Goal: Task Accomplishment & Management: Use online tool/utility

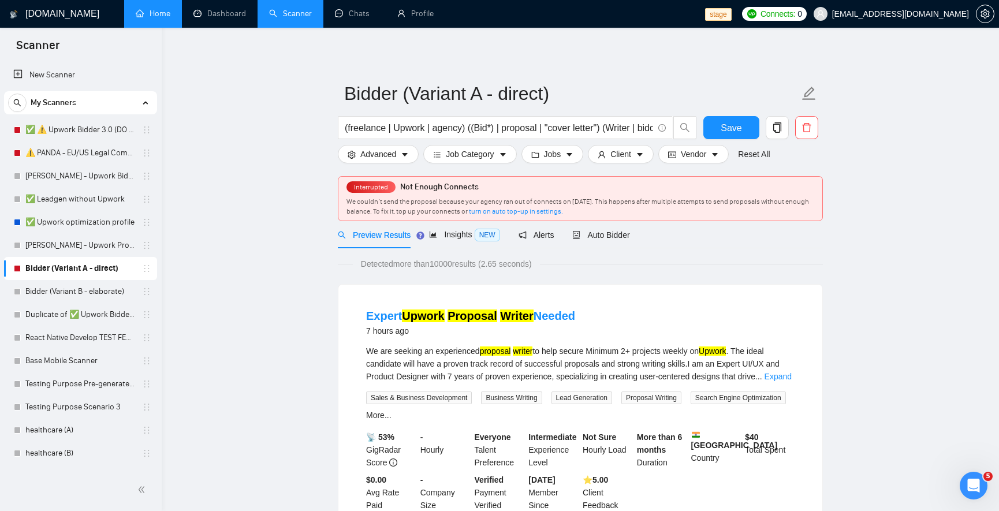
click at [149, 9] on link "Home" at bounding box center [153, 14] width 35 height 10
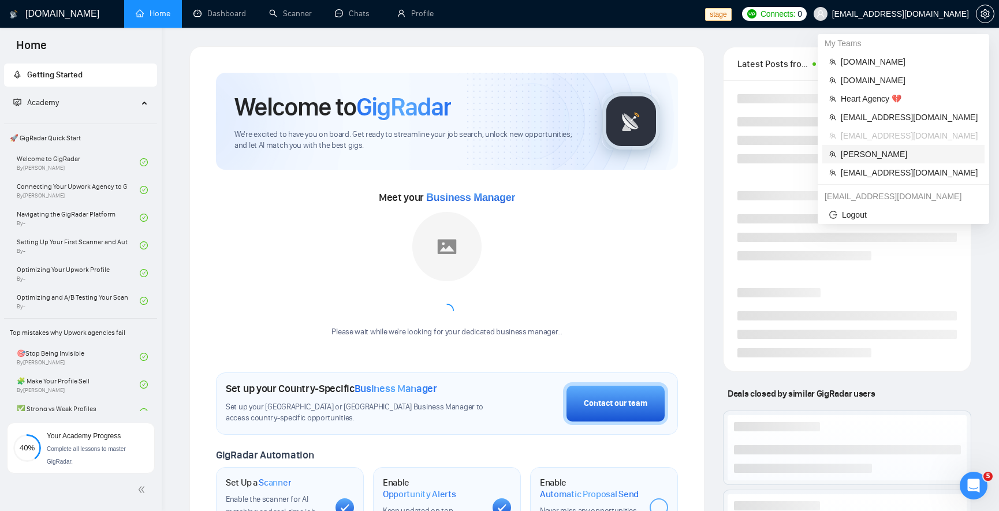
click at [878, 155] on span "Robert O'Kruk" at bounding box center [909, 154] width 137 height 13
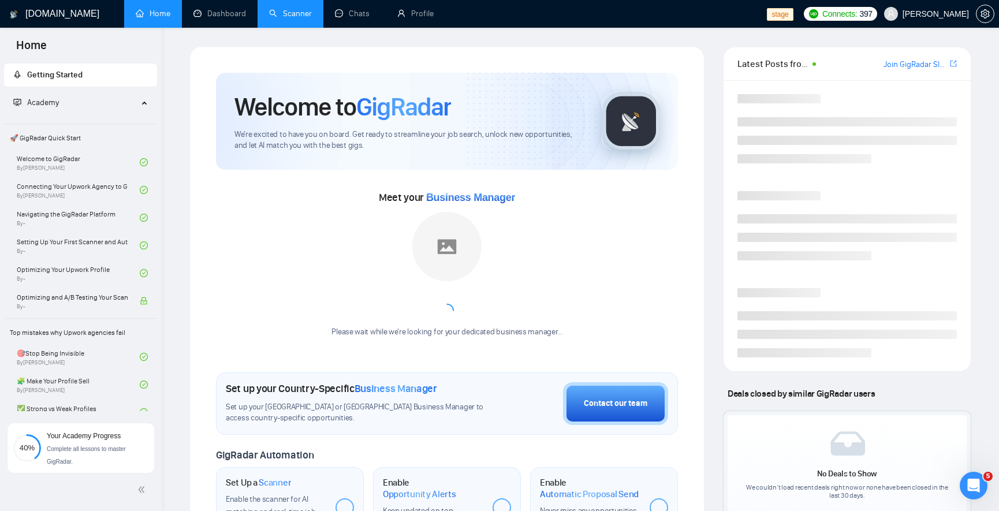
click at [277, 9] on link "Scanner" at bounding box center [290, 14] width 43 height 10
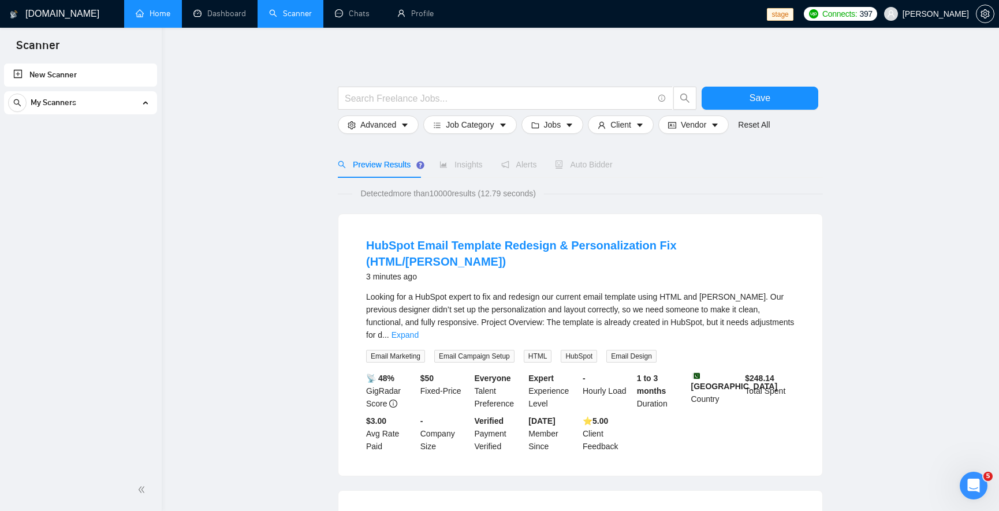
scroll to position [69, 0]
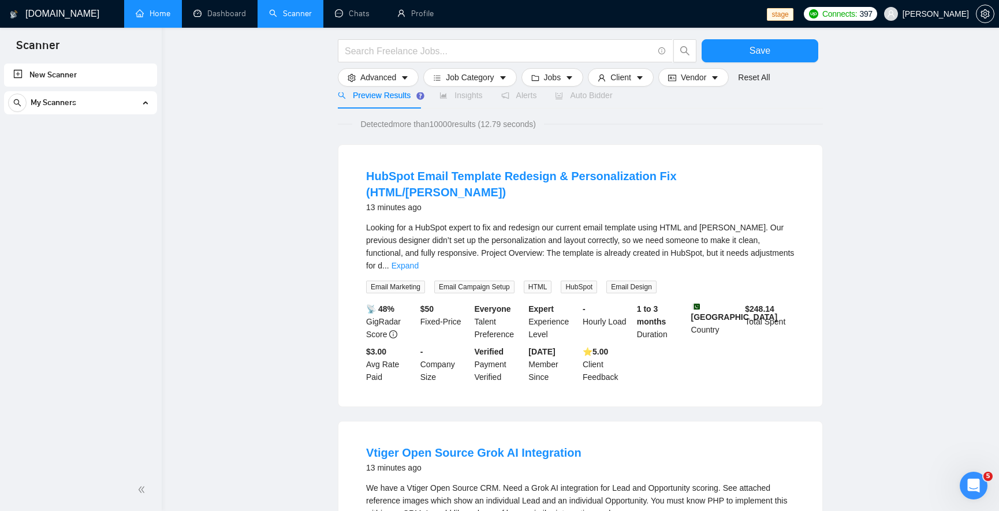
click at [100, 107] on div "My Scanners" at bounding box center [80, 102] width 145 height 23
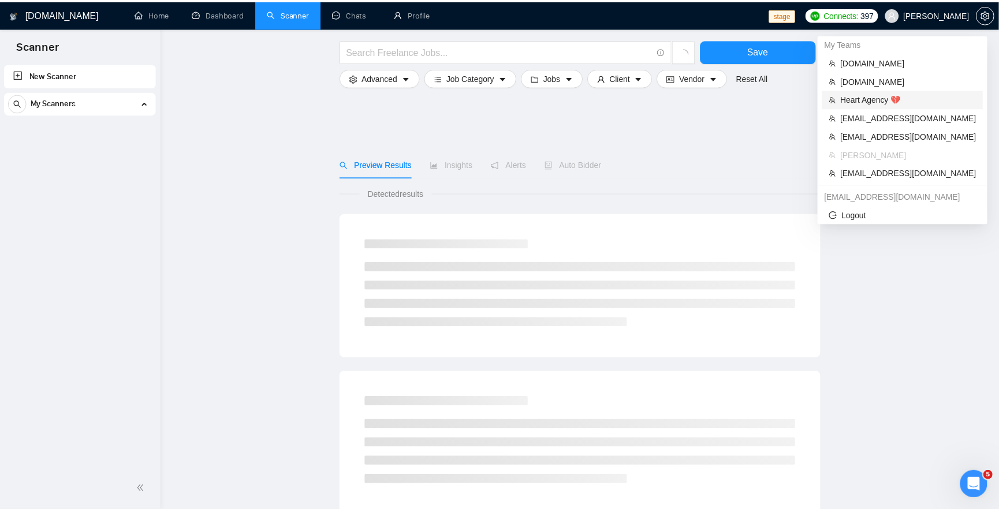
scroll to position [69, 0]
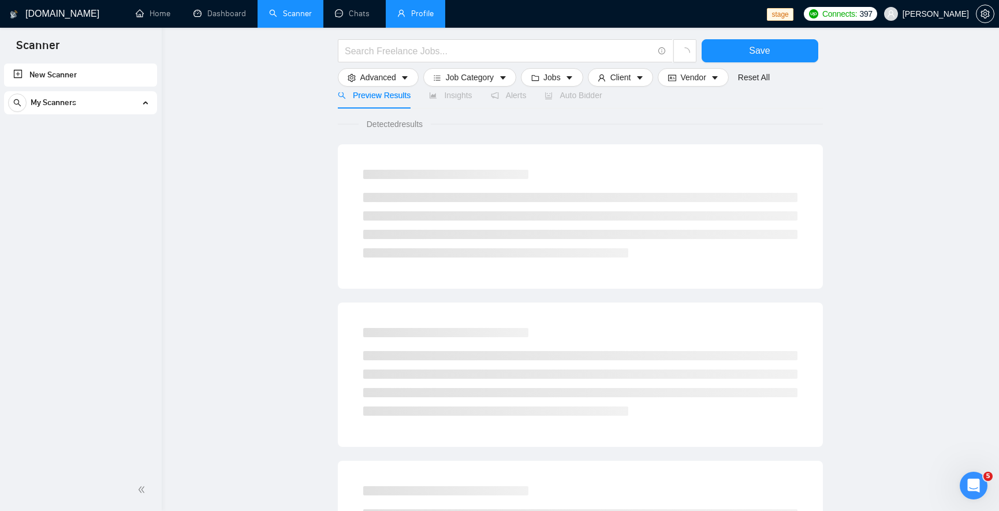
click at [409, 18] on link "Profile" at bounding box center [415, 14] width 36 height 10
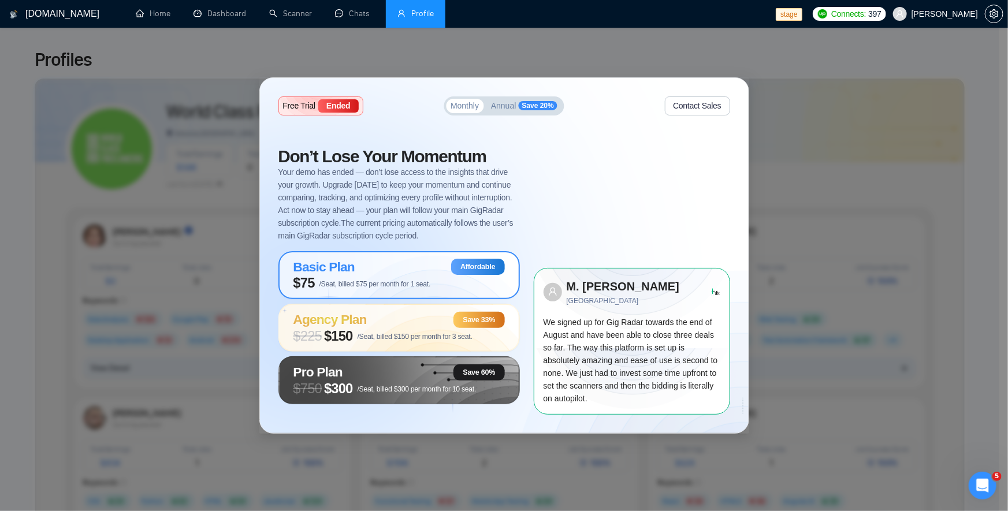
click at [369, 284] on span "/Seat, billed $75 per month for 1 seat." at bounding box center [374, 284] width 111 height 8
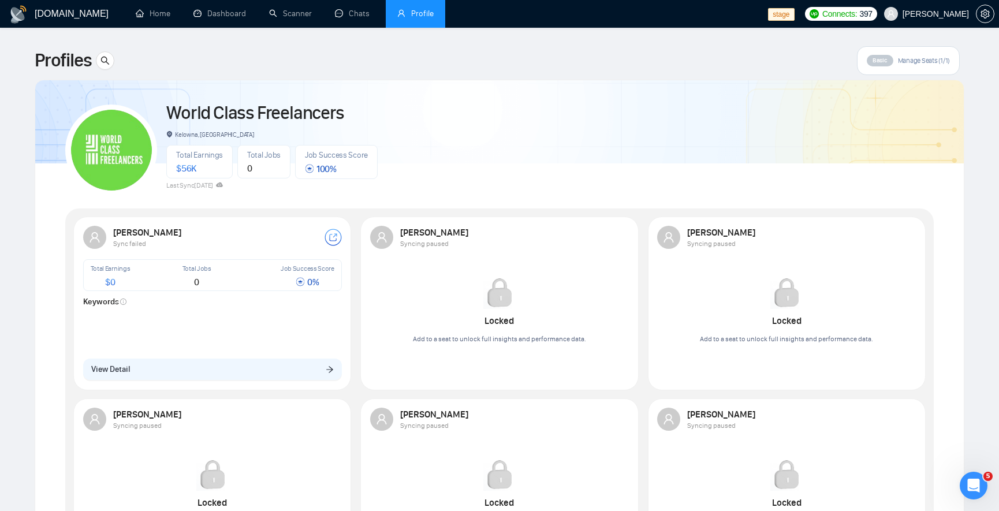
click at [653, 104] on div "World Class Freelancers Kelowna, Canada Total Earnings $ 56K Total Jobs 0 Job S…" at bounding box center [499, 145] width 869 height 102
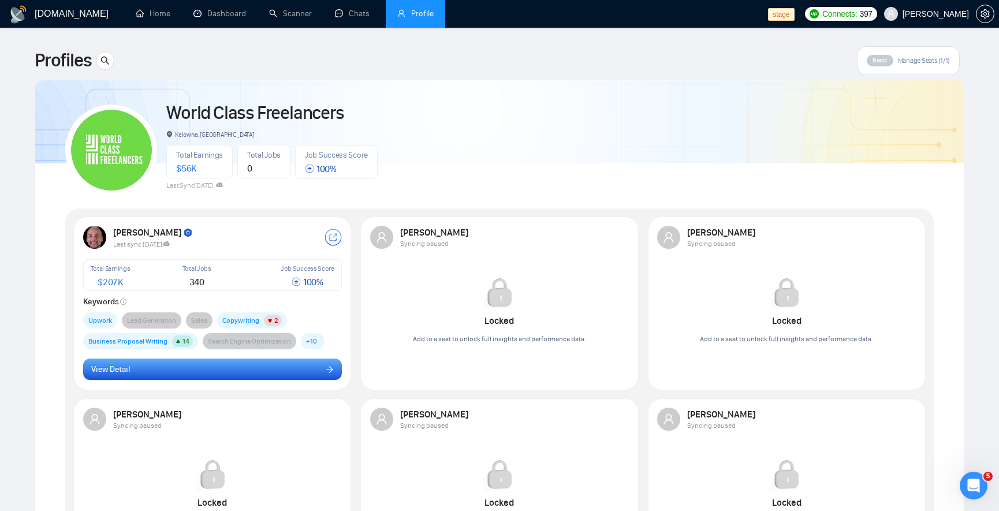
click at [297, 368] on button "View Detail" at bounding box center [212, 370] width 259 height 22
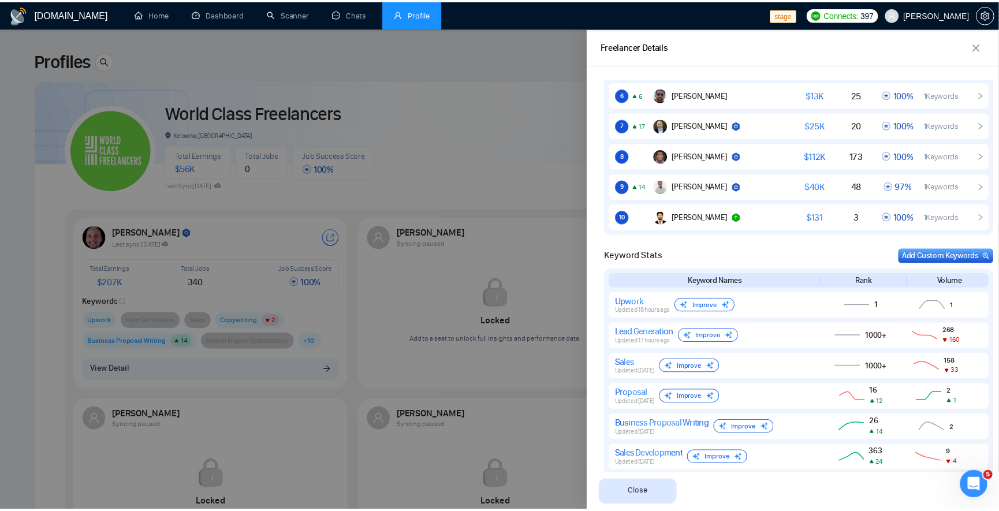
scroll to position [782, 0]
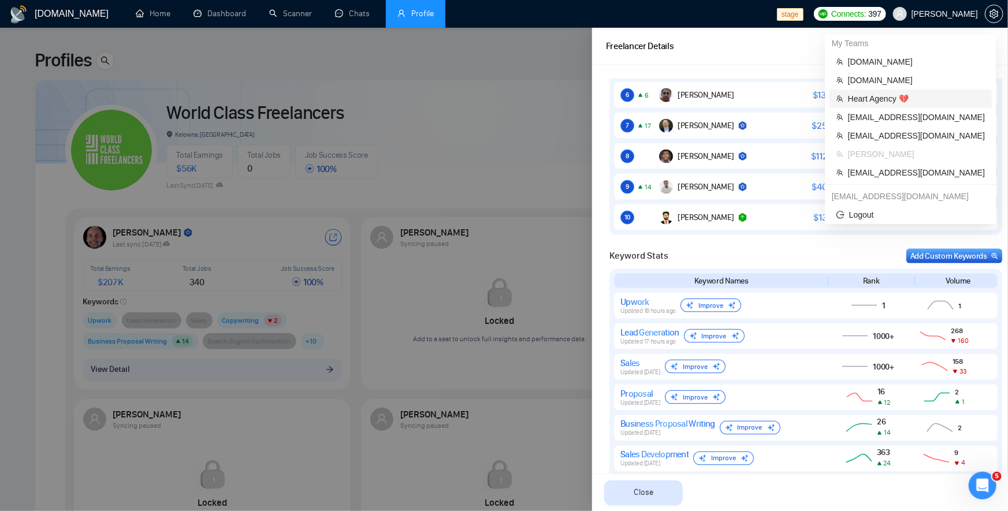
click at [919, 103] on span "Heart Agency 💔" at bounding box center [916, 98] width 137 height 13
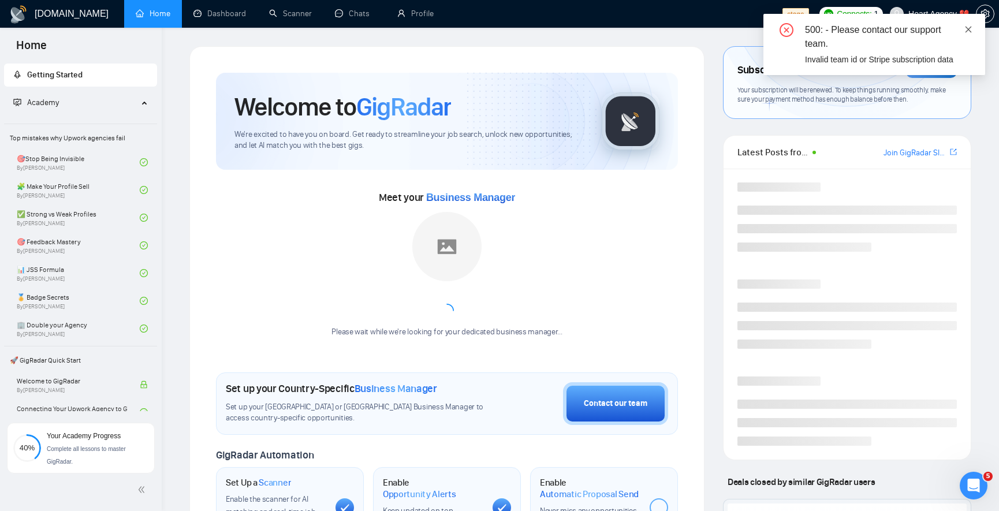
click at [971, 29] on icon "close" at bounding box center [969, 29] width 8 height 8
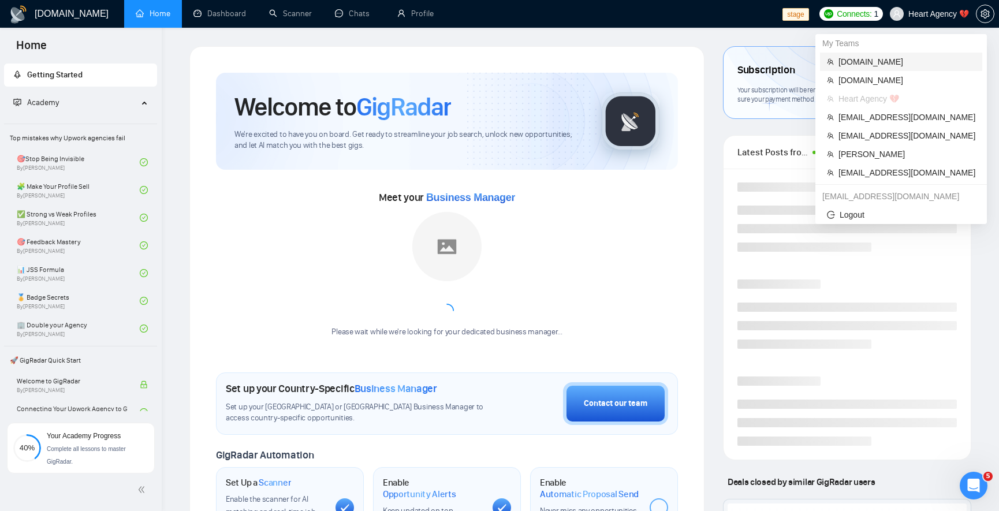
click at [877, 55] on span "[DOMAIN_NAME]" at bounding box center [907, 61] width 137 height 13
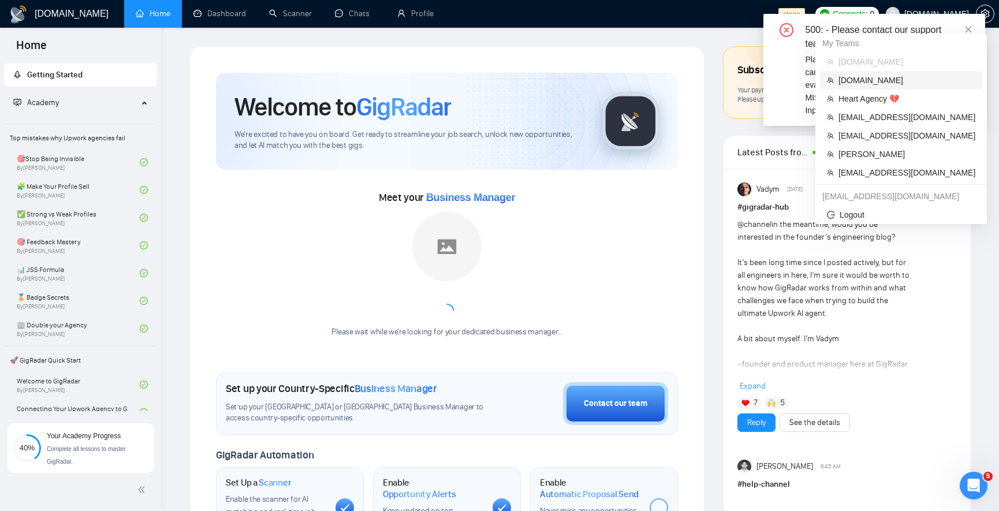
click at [889, 74] on span "[DOMAIN_NAME]" at bounding box center [907, 80] width 137 height 13
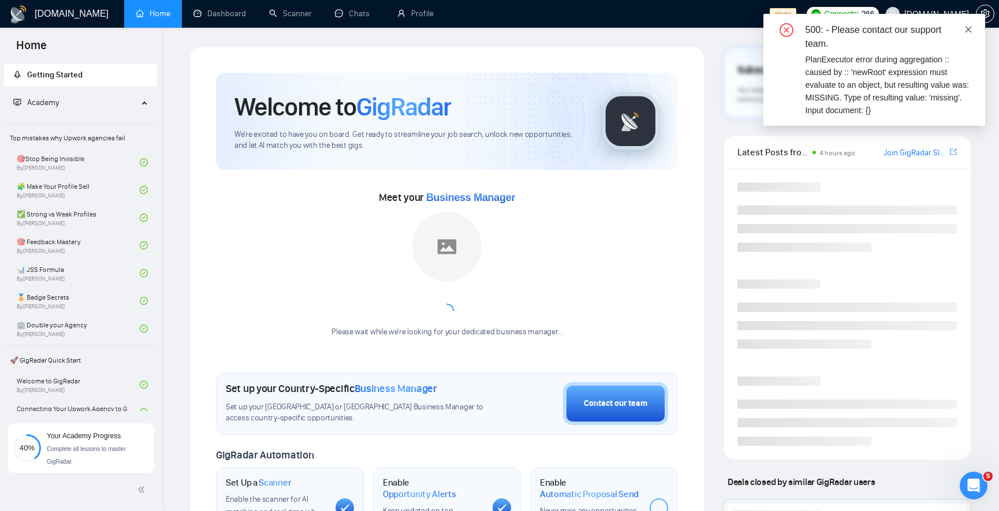
click at [971, 31] on icon "close" at bounding box center [969, 29] width 8 height 8
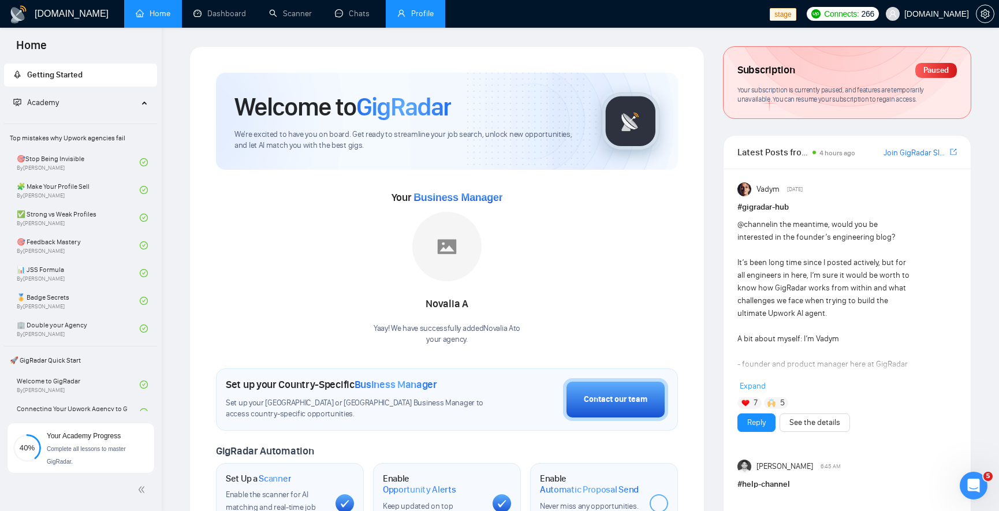
click at [398, 9] on link "Profile" at bounding box center [415, 14] width 36 height 10
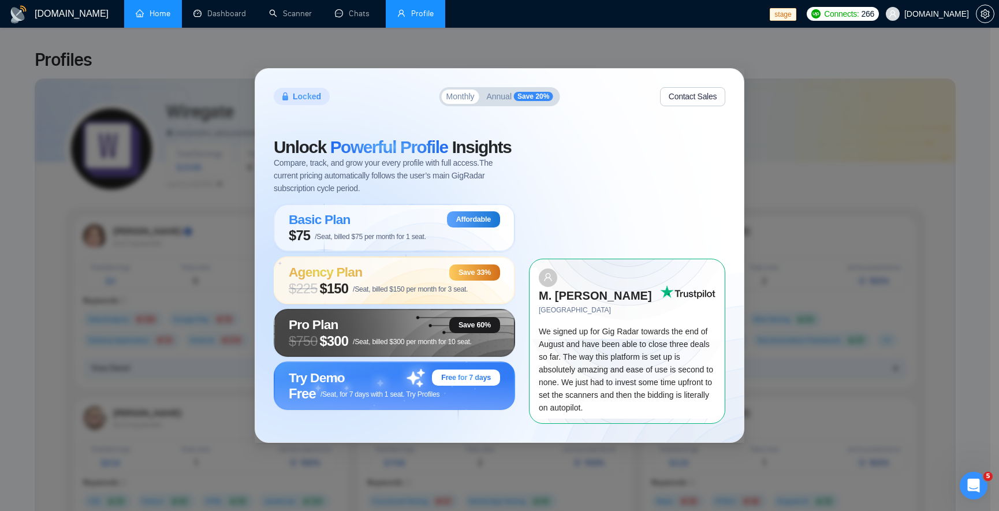
click at [170, 18] on link "Home" at bounding box center [153, 14] width 35 height 10
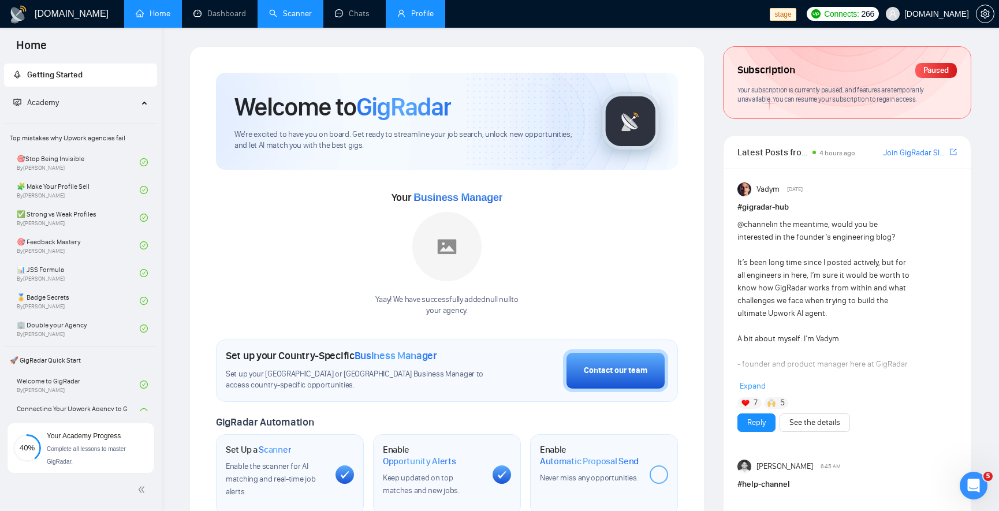
click at [306, 16] on link "Scanner" at bounding box center [290, 14] width 43 height 10
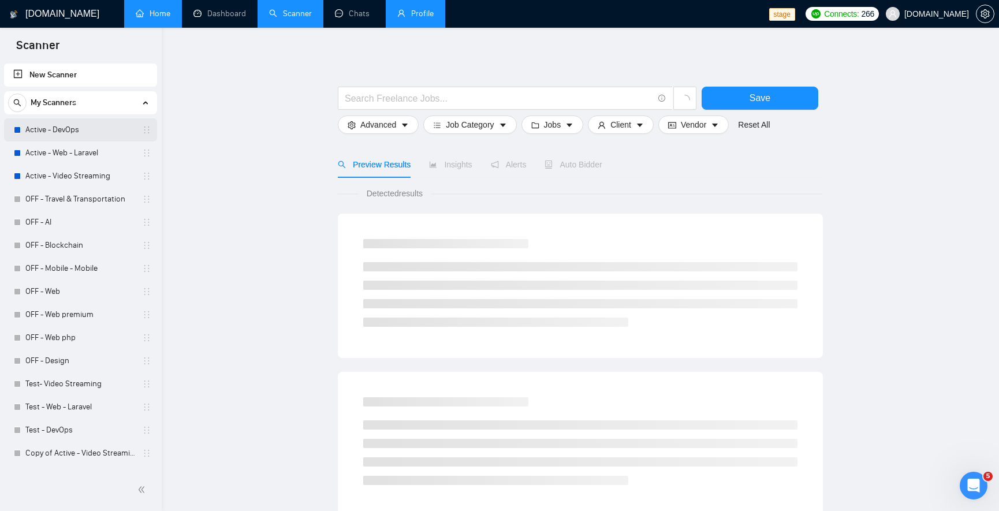
click at [88, 126] on link "Active - DevOps" at bounding box center [80, 129] width 110 height 23
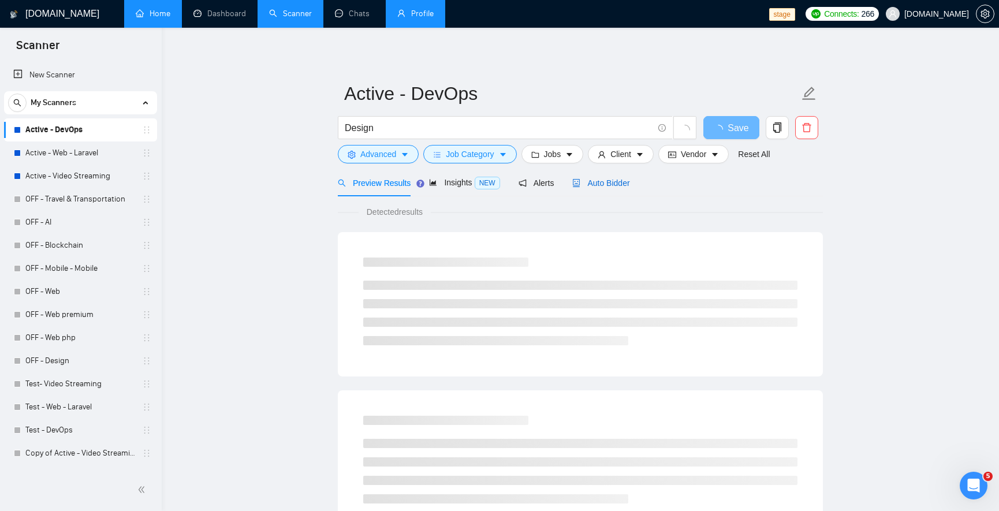
click at [588, 177] on div "Auto Bidder" at bounding box center [600, 183] width 57 height 13
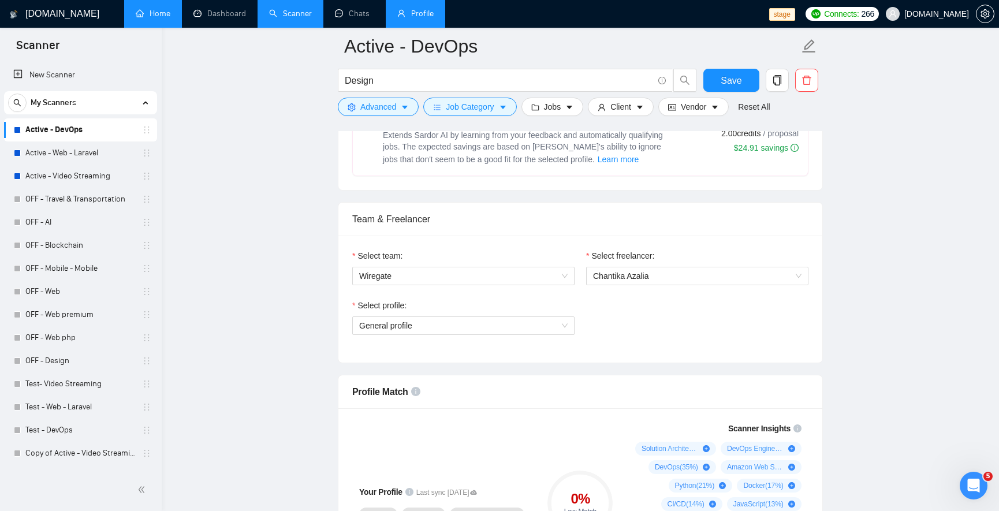
scroll to position [554, 0]
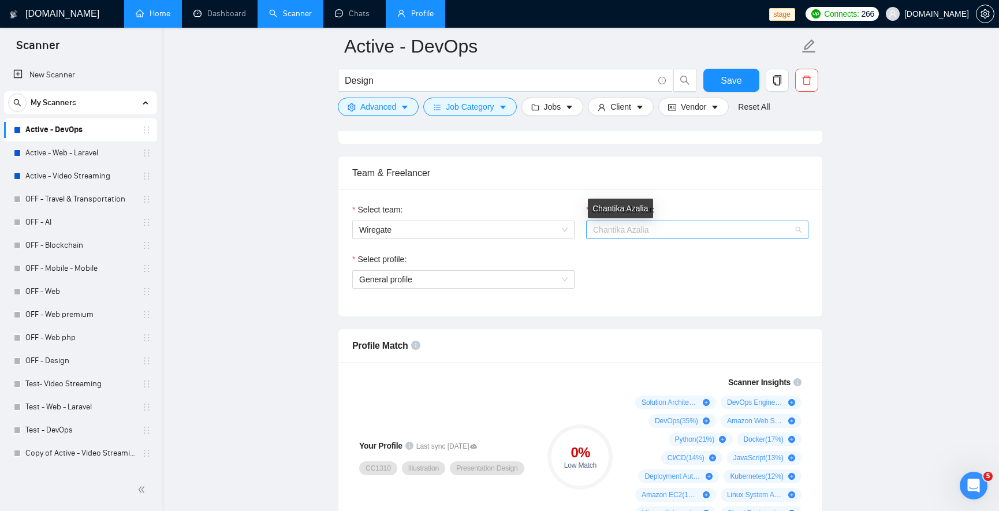
click at [615, 226] on span "Chantika Azalia" at bounding box center [621, 229] width 56 height 9
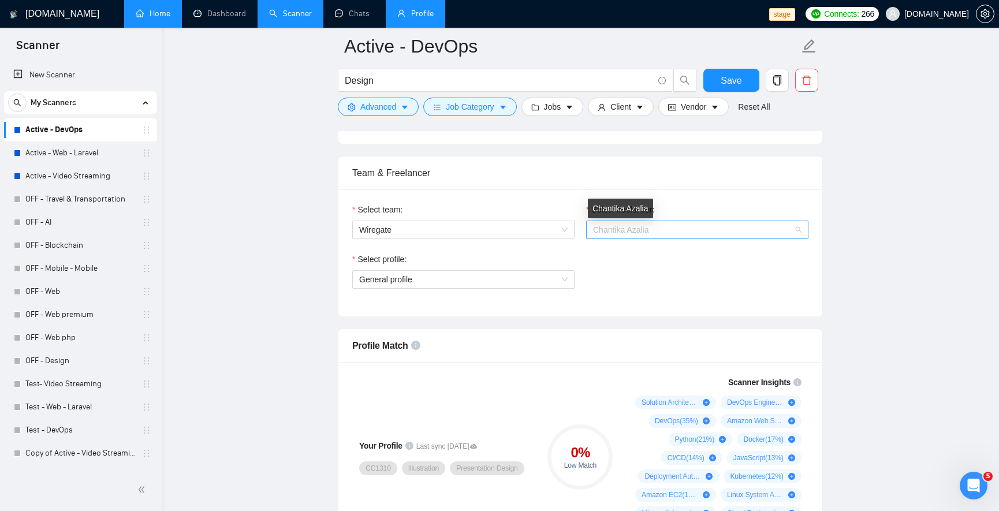
click at [645, 229] on span "Chantika Azalia" at bounding box center [621, 229] width 56 height 9
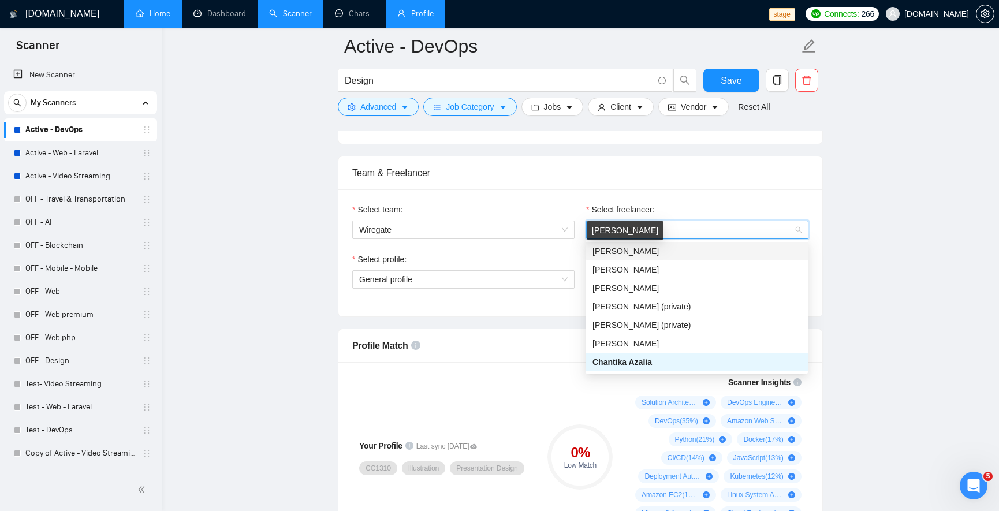
click at [641, 247] on span "Mikhail Shevtsov" at bounding box center [626, 251] width 66 height 9
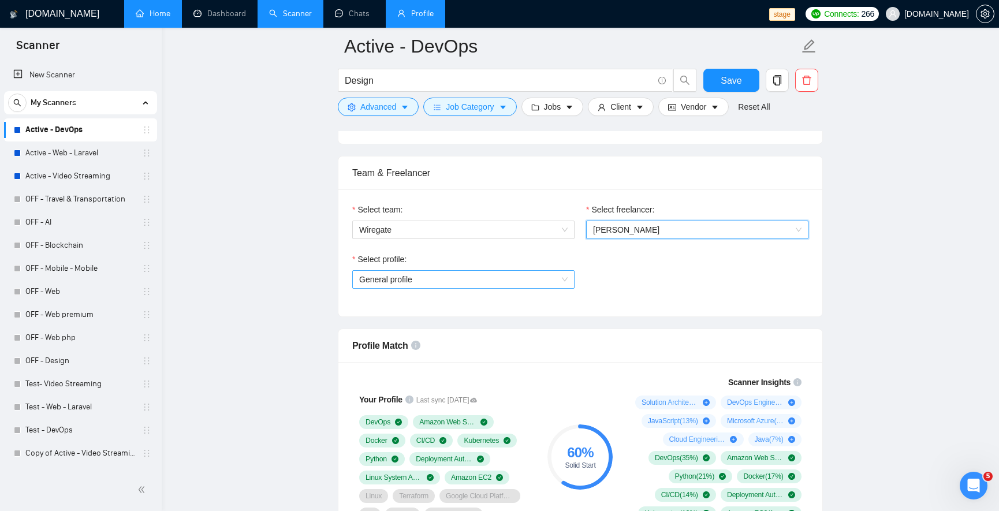
click at [480, 274] on span "General profile" at bounding box center [463, 279] width 209 height 17
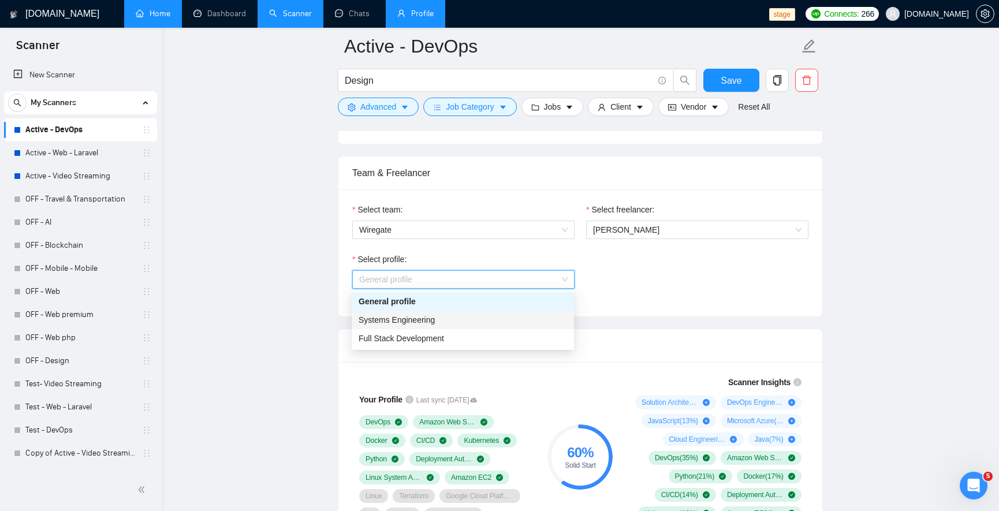
click at [466, 322] on div "Systems Engineering" at bounding box center [463, 320] width 209 height 13
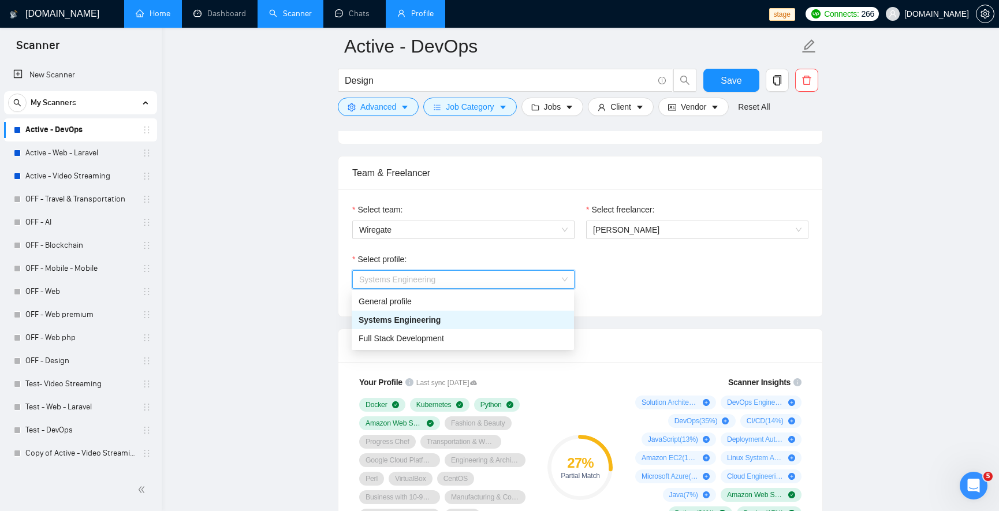
click at [452, 273] on span "Systems Engineering" at bounding box center [463, 279] width 209 height 17
click at [414, 342] on span "Full Stack Development" at bounding box center [401, 338] width 85 height 9
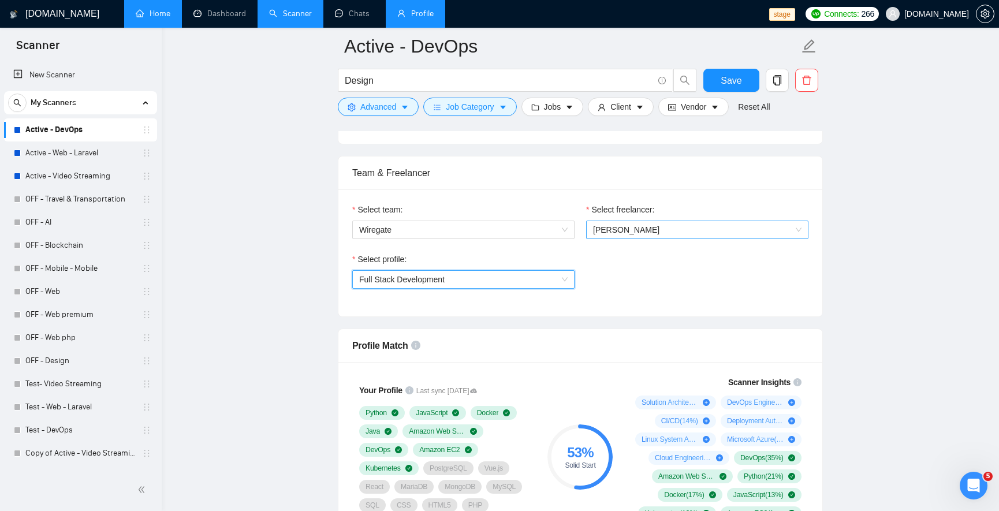
click at [606, 230] on span "Mikhail Shevtsov" at bounding box center [626, 229] width 66 height 9
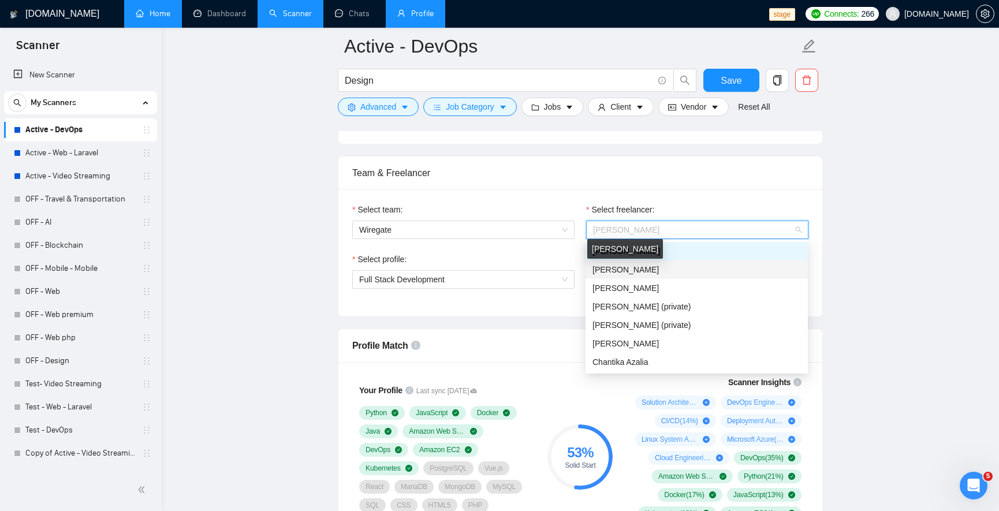
click at [622, 271] on span "Marina Sokolova" at bounding box center [626, 269] width 66 height 9
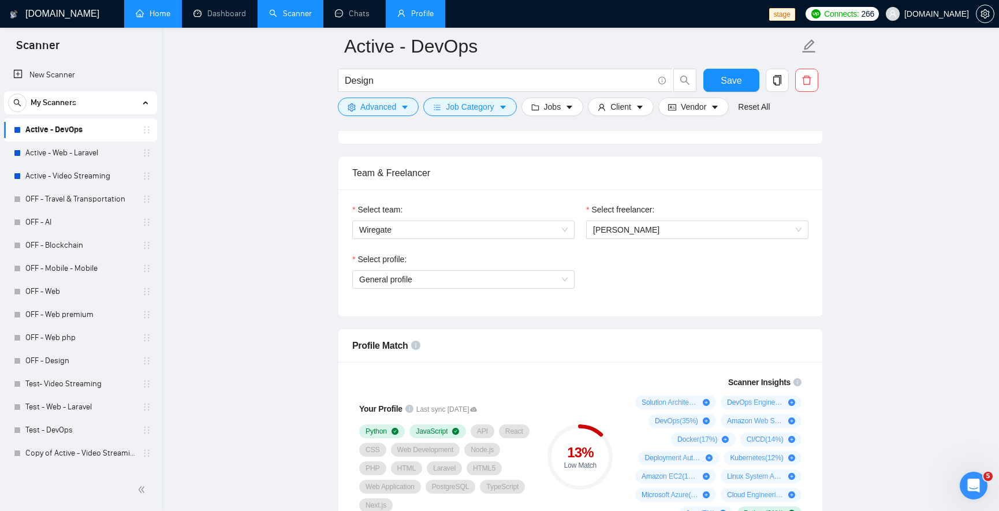
drag, startPoint x: 500, startPoint y: 291, endPoint x: 501, endPoint y: 280, distance: 10.5
click at [500, 290] on div "Select profile: General profile" at bounding box center [464, 278] width 234 height 50
click at [501, 280] on span "General profile" at bounding box center [463, 279] width 209 height 17
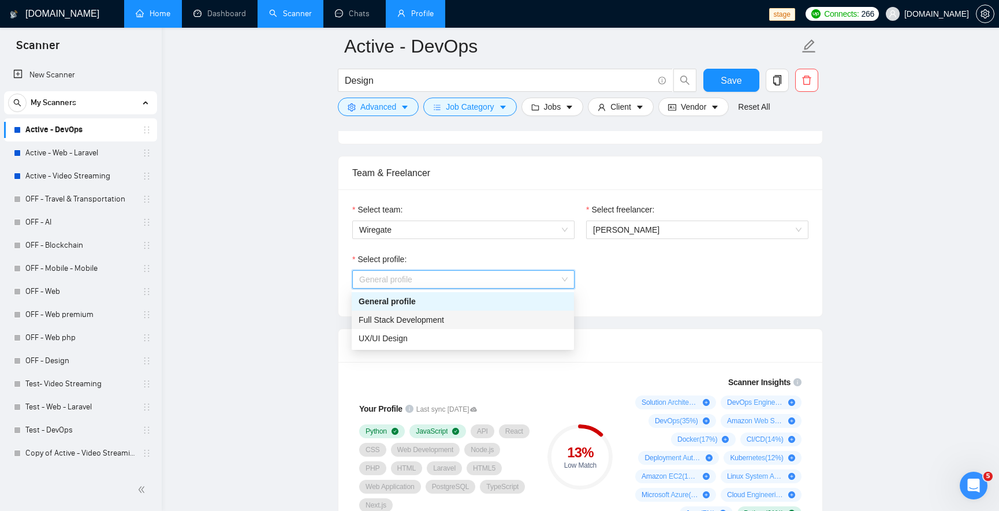
click at [434, 321] on span "Full Stack Development" at bounding box center [401, 319] width 85 height 9
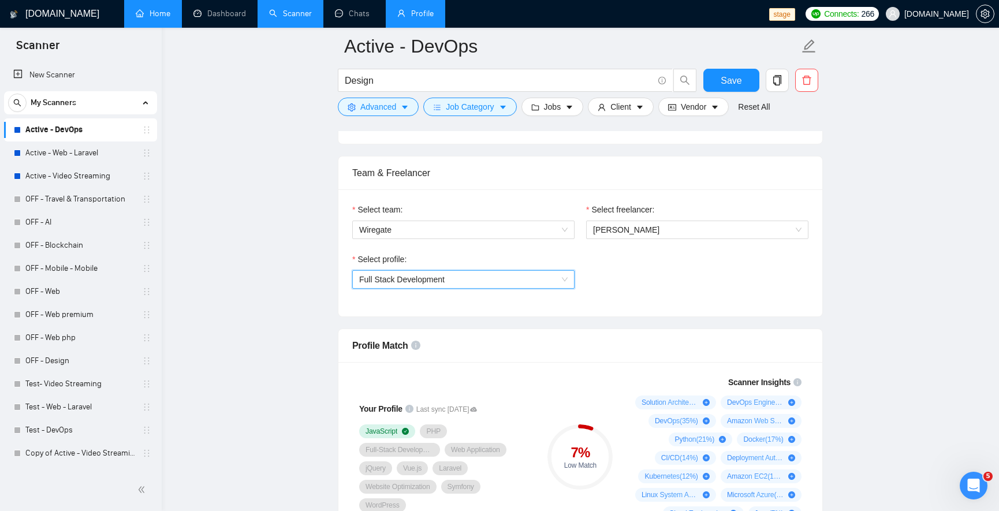
click at [439, 282] on span "Full Stack Development" at bounding box center [401, 279] width 85 height 9
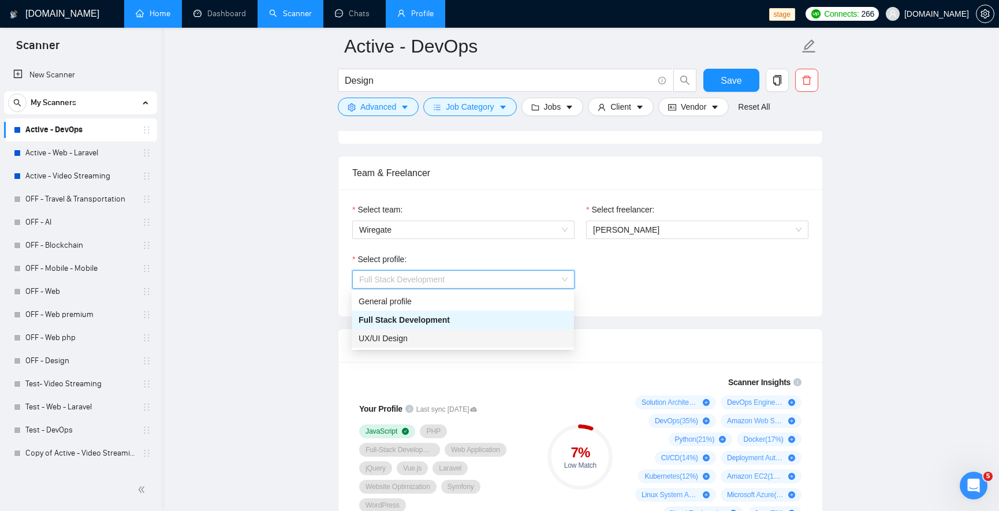
click at [419, 339] on div "UX/UI Design" at bounding box center [463, 338] width 209 height 13
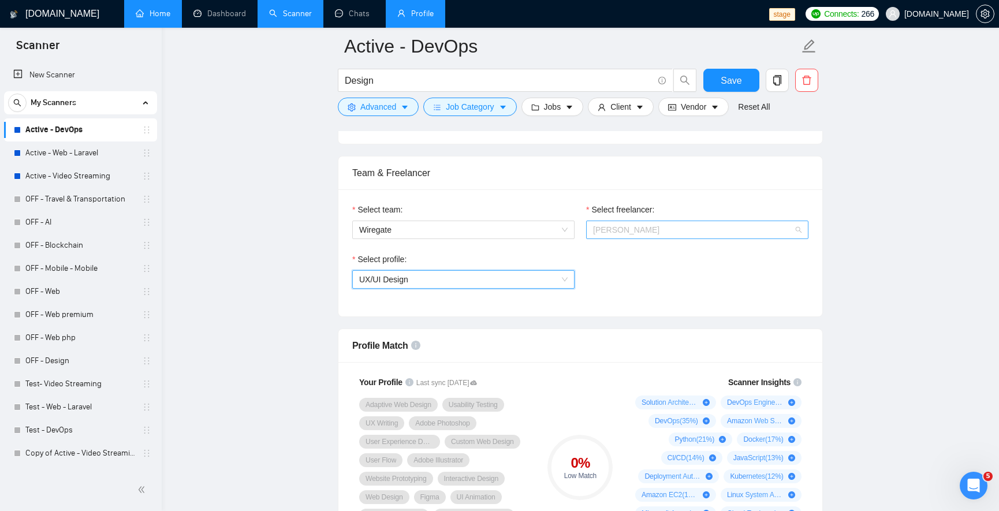
click at [646, 236] on span "Marina Sokolova" at bounding box center [697, 229] width 209 height 17
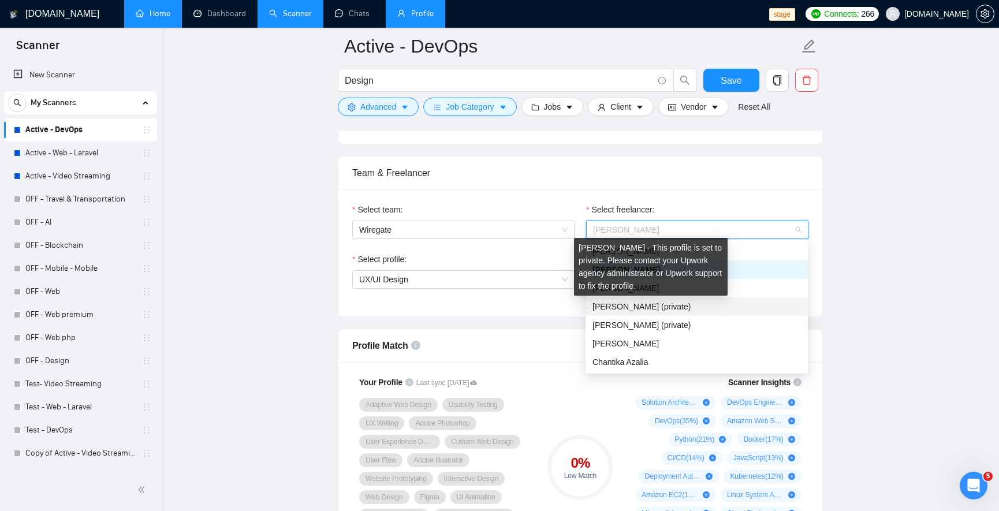
click at [632, 303] on span "Alexander Golovastikov (private)" at bounding box center [642, 306] width 98 height 9
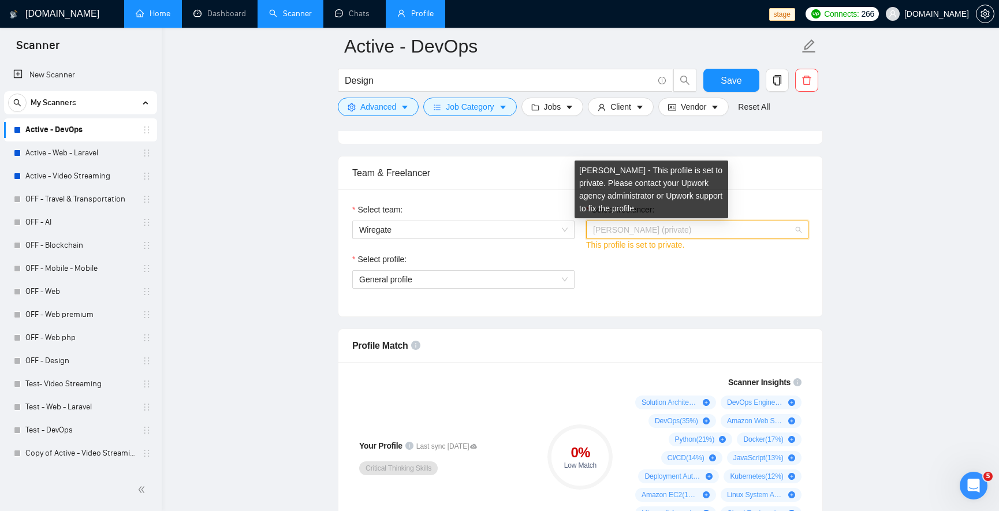
click at [623, 228] on span "Alexander Golovastikov (private)" at bounding box center [642, 229] width 98 height 9
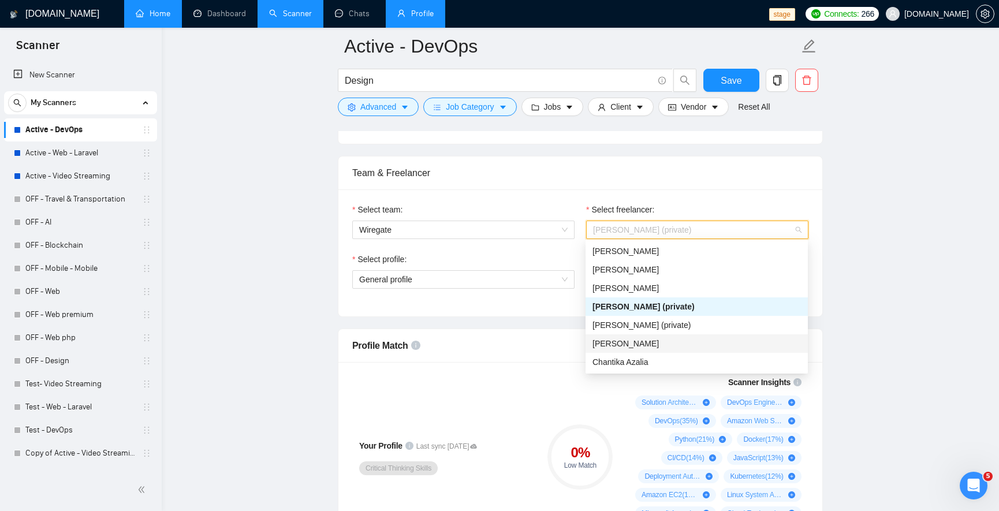
click at [624, 339] on span "Nick Kosukhin" at bounding box center [626, 343] width 66 height 9
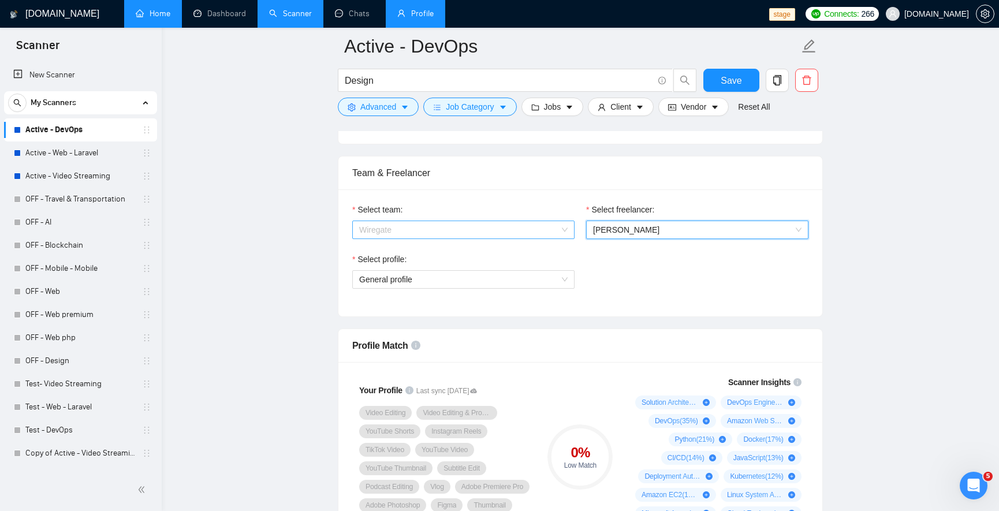
click at [511, 230] on span "Wiregate" at bounding box center [463, 229] width 209 height 17
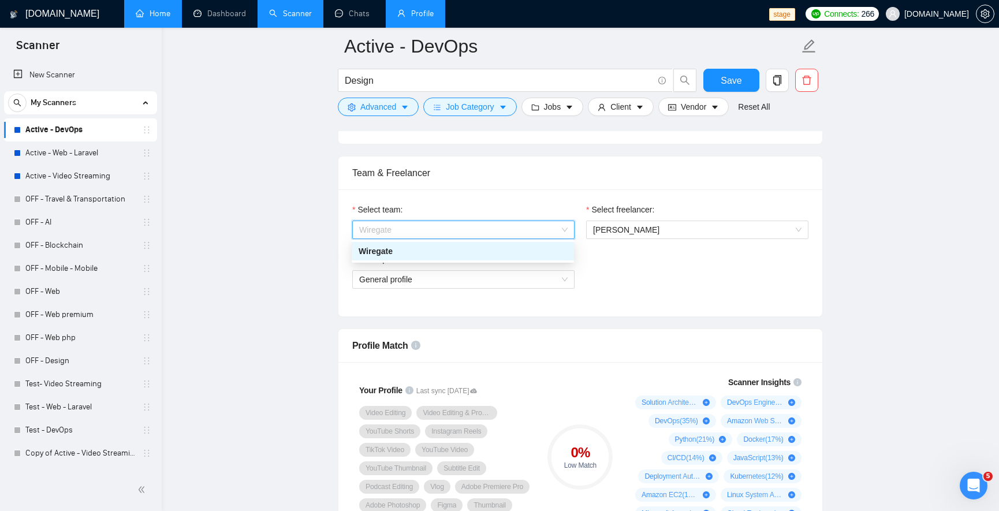
click at [511, 230] on span "Wiregate" at bounding box center [463, 229] width 209 height 17
click at [504, 280] on span "General profile" at bounding box center [463, 279] width 209 height 17
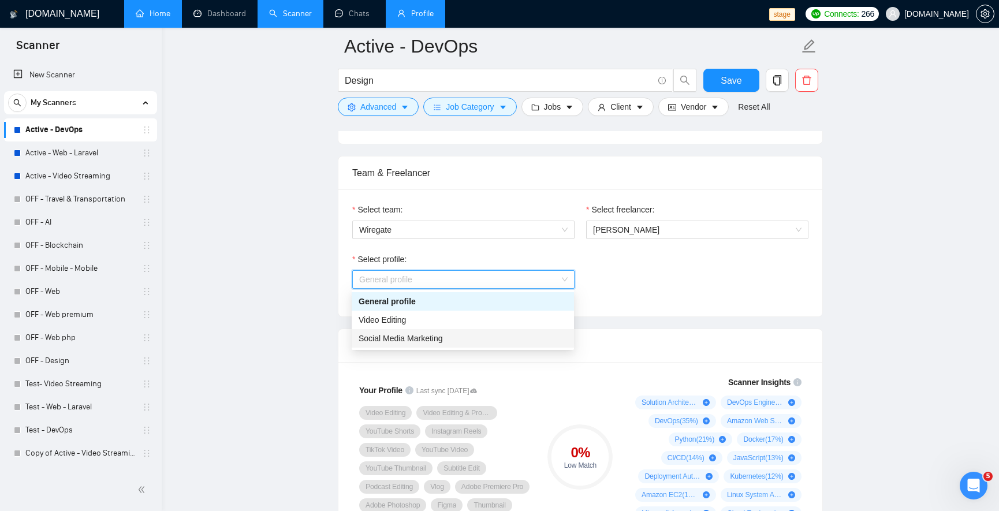
click at [464, 337] on div "Social Media Marketing" at bounding box center [463, 338] width 209 height 13
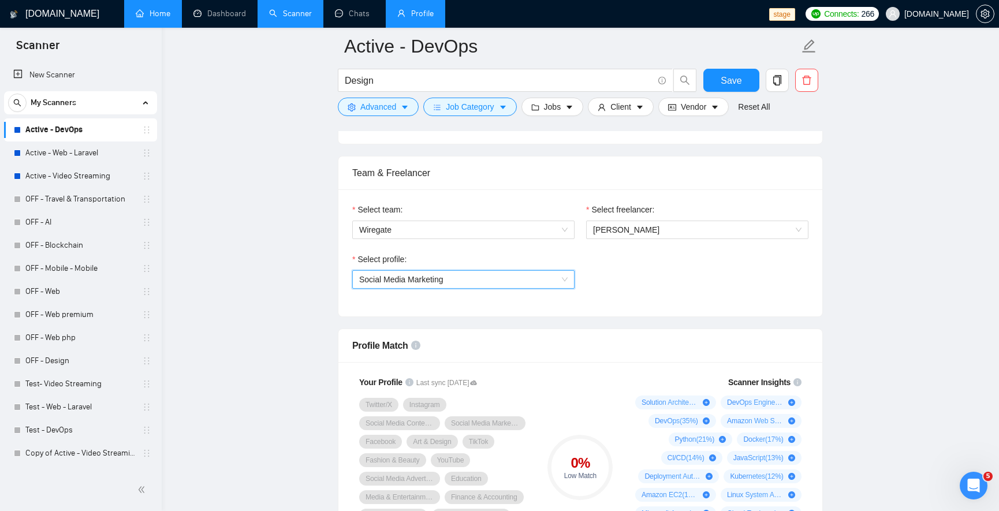
click at [483, 282] on span "Social Media Marketing" at bounding box center [463, 279] width 209 height 17
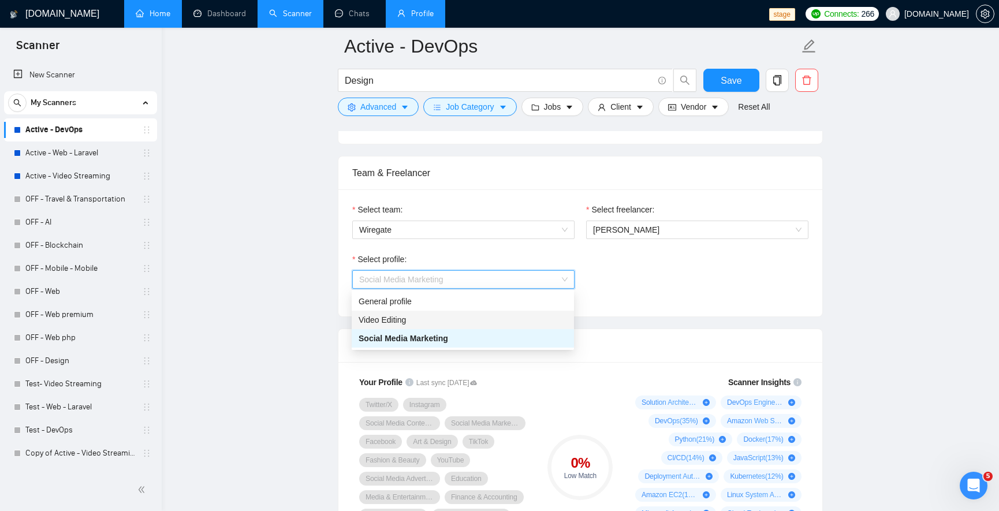
click at [432, 319] on div "Video Editing" at bounding box center [463, 320] width 209 height 13
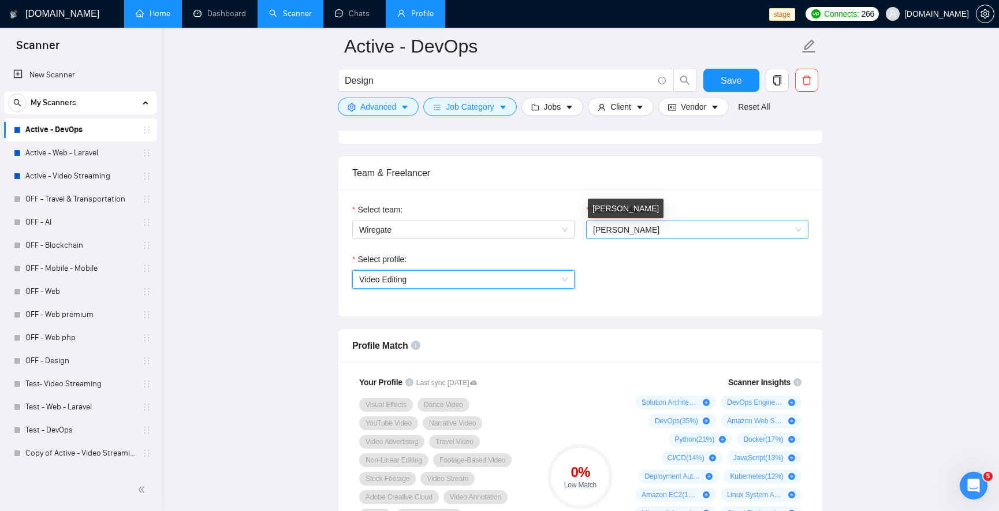
click at [622, 230] on span "Nick Kosukhin" at bounding box center [626, 229] width 66 height 9
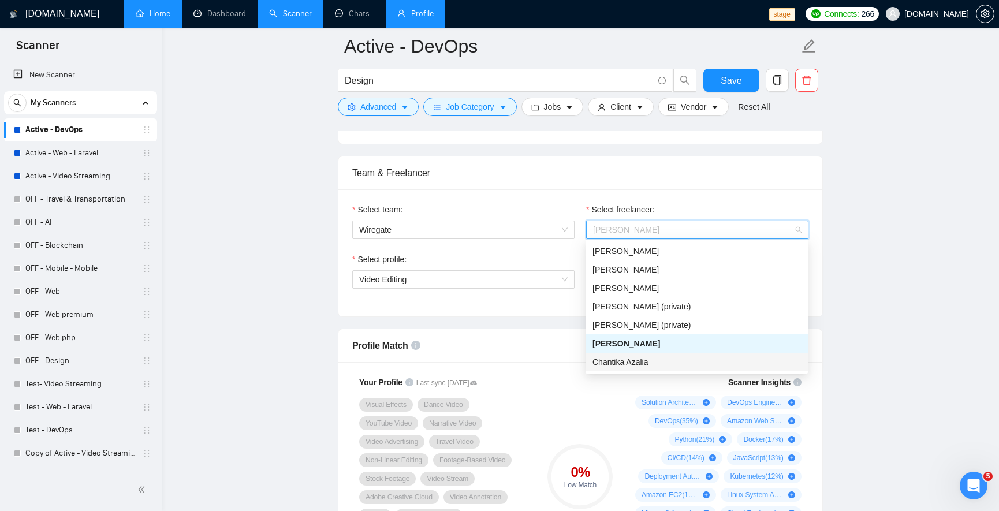
click at [617, 362] on span "Chantika Azalia" at bounding box center [621, 362] width 56 height 9
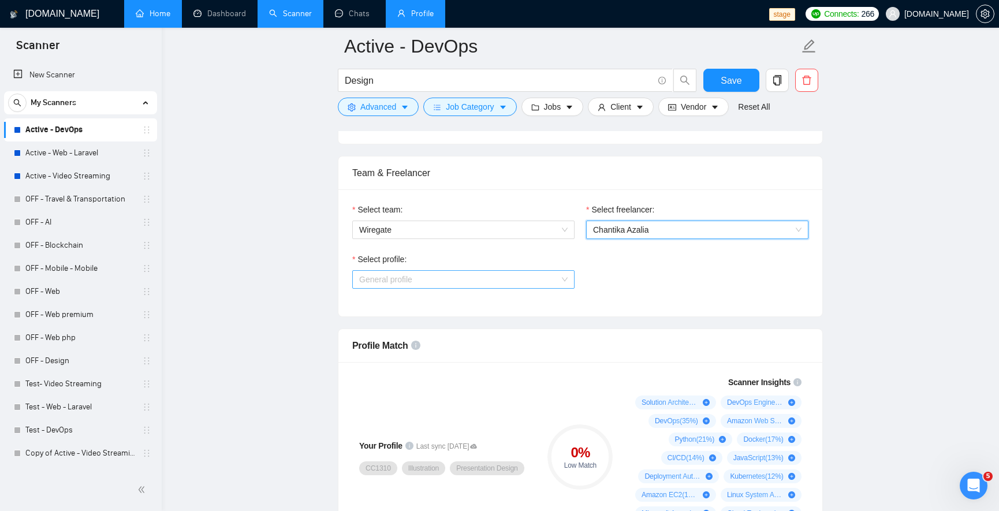
click at [518, 279] on span "General profile" at bounding box center [463, 279] width 209 height 17
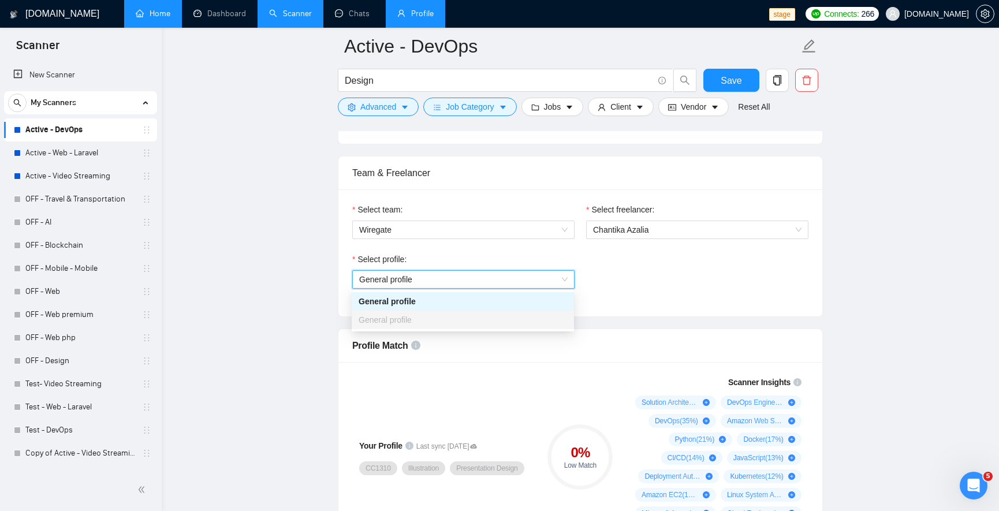
click at [758, 251] on div "Select freelancer: Chantika Azalia" at bounding box center [697, 228] width 234 height 50
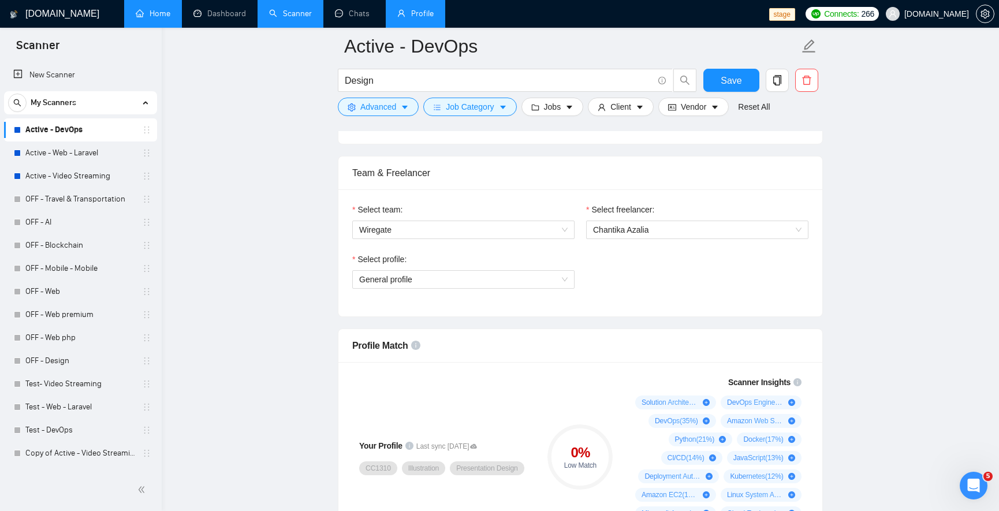
click at [699, 214] on div "Select freelancer:" at bounding box center [697, 211] width 222 height 17
click at [667, 233] on span "Chantika Azalia" at bounding box center [697, 229] width 209 height 17
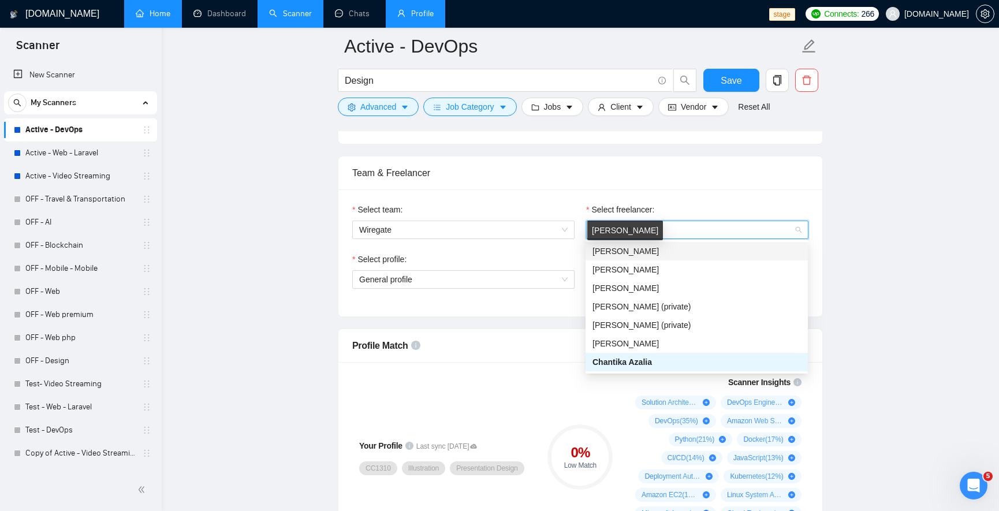
click at [646, 250] on span "Mikhail Shevtsov" at bounding box center [626, 251] width 66 height 9
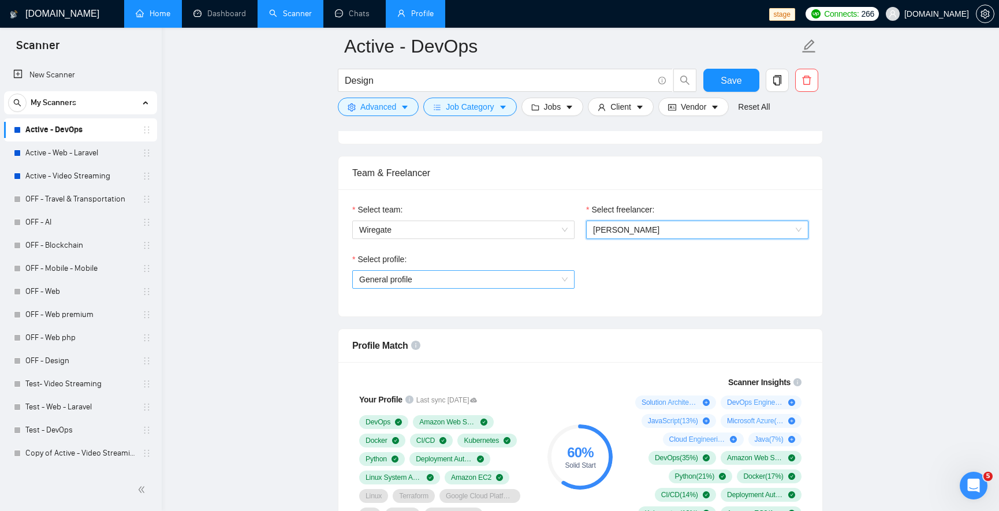
click at [449, 282] on span "General profile" at bounding box center [463, 279] width 209 height 17
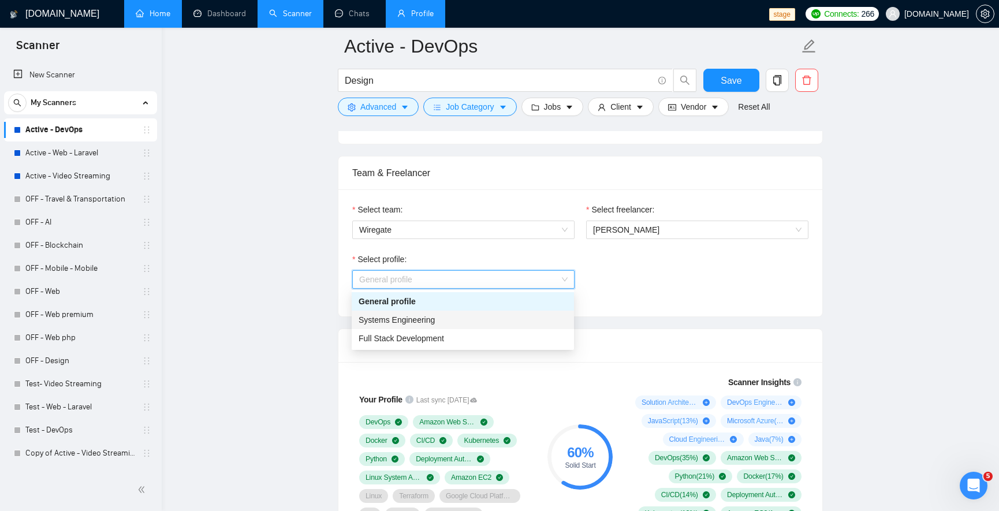
click at [429, 321] on span "Systems Engineering" at bounding box center [397, 319] width 76 height 9
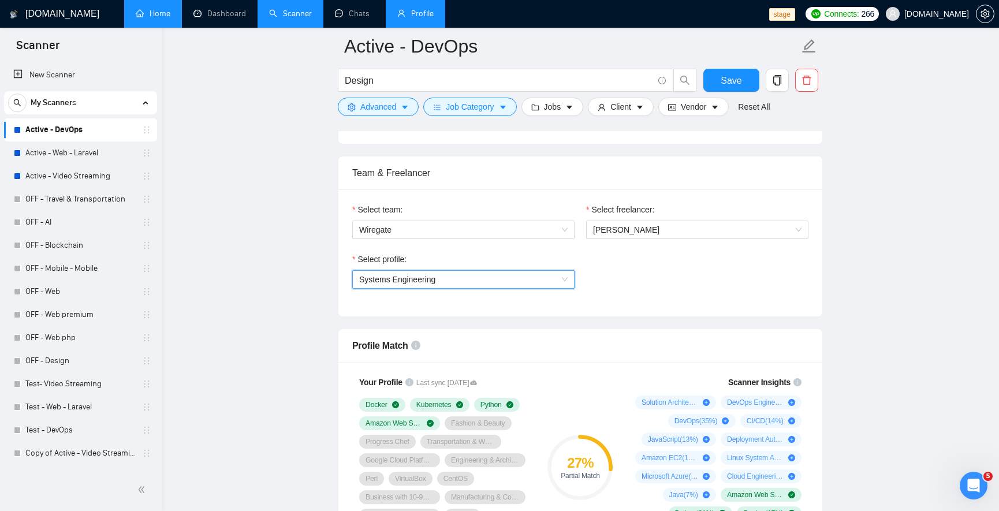
click at [431, 281] on span "Systems Engineering" at bounding box center [397, 279] width 76 height 9
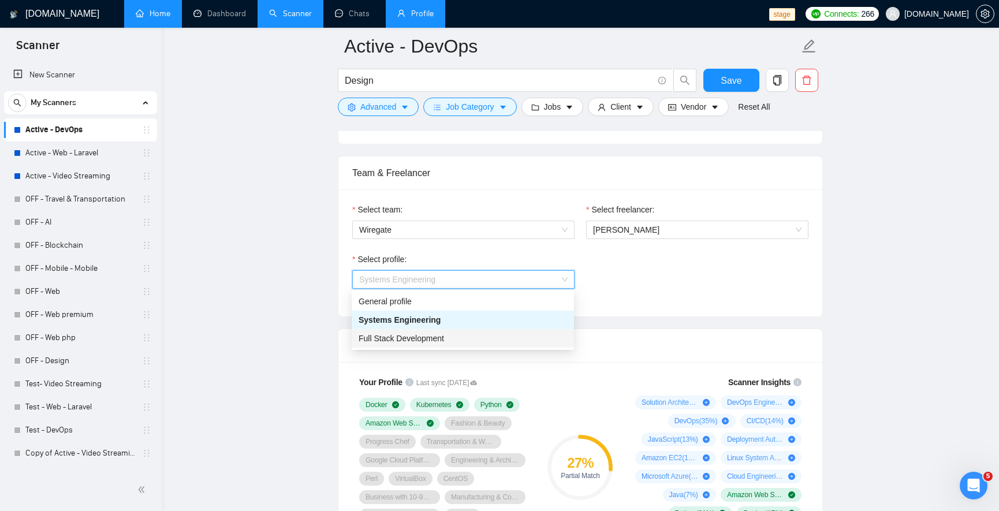
click at [437, 332] on div "Full Stack Development" at bounding box center [463, 338] width 209 height 13
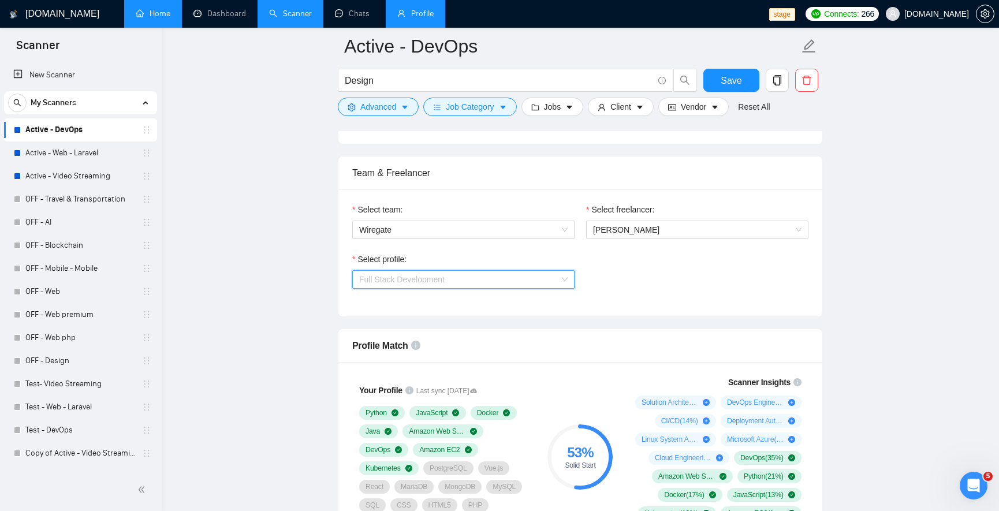
click at [433, 282] on span "Full Stack Development" at bounding box center [401, 279] width 85 height 9
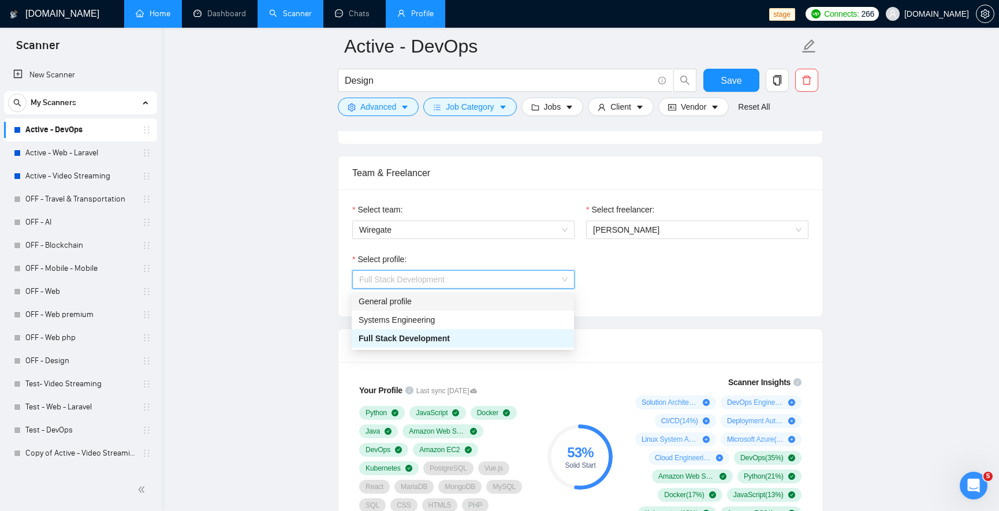
click at [429, 310] on div "General profile" at bounding box center [463, 301] width 222 height 18
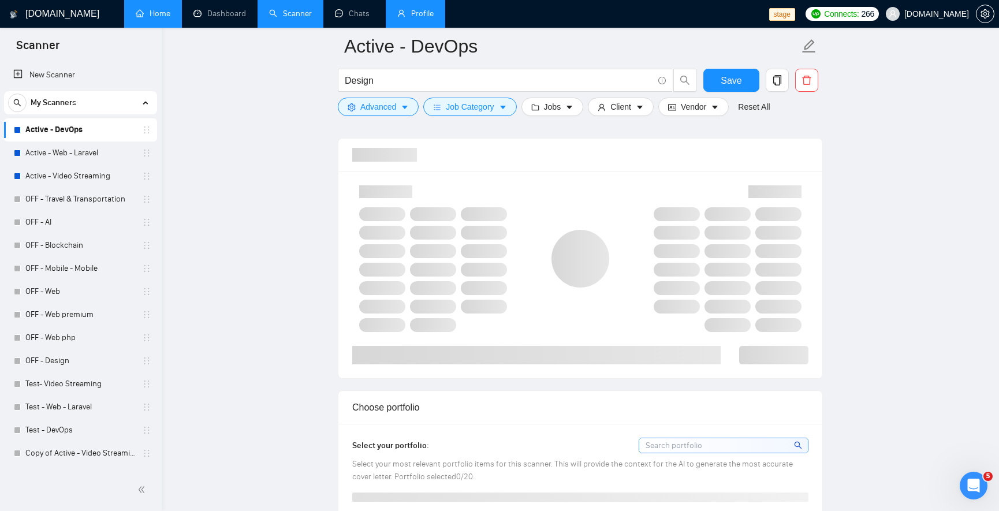
scroll to position [901, 0]
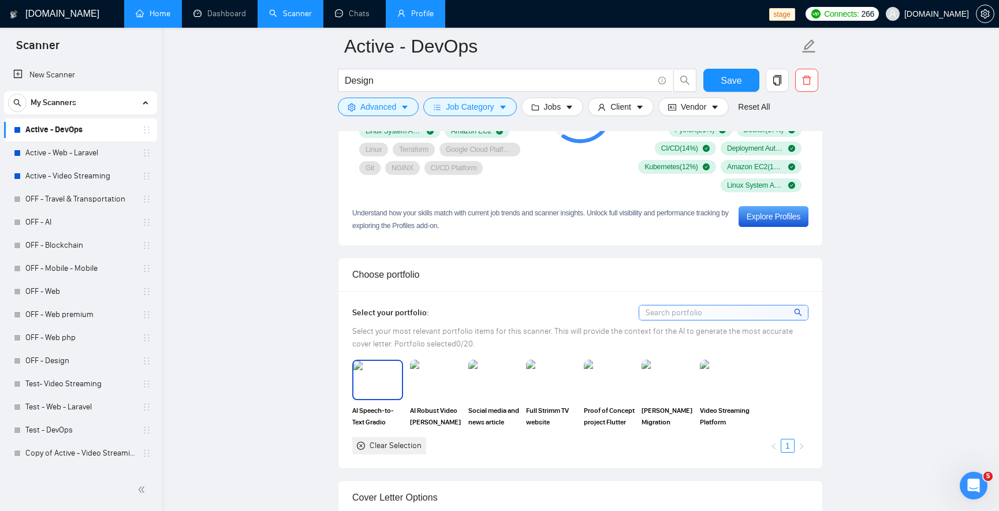
click at [390, 390] on img at bounding box center [377, 380] width 49 height 38
click at [434, 390] on img at bounding box center [435, 380] width 49 height 38
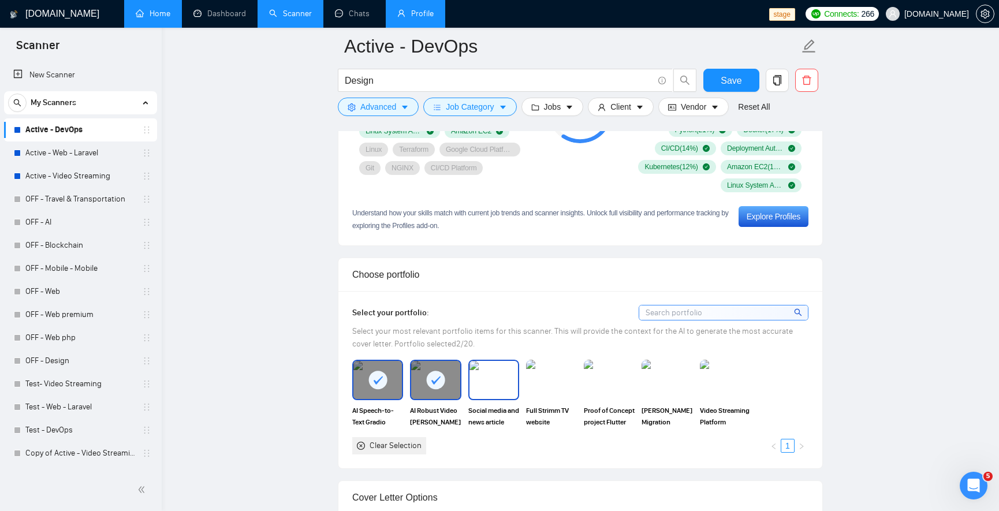
click at [480, 389] on img at bounding box center [494, 380] width 49 height 38
click at [603, 387] on img at bounding box center [609, 380] width 49 height 38
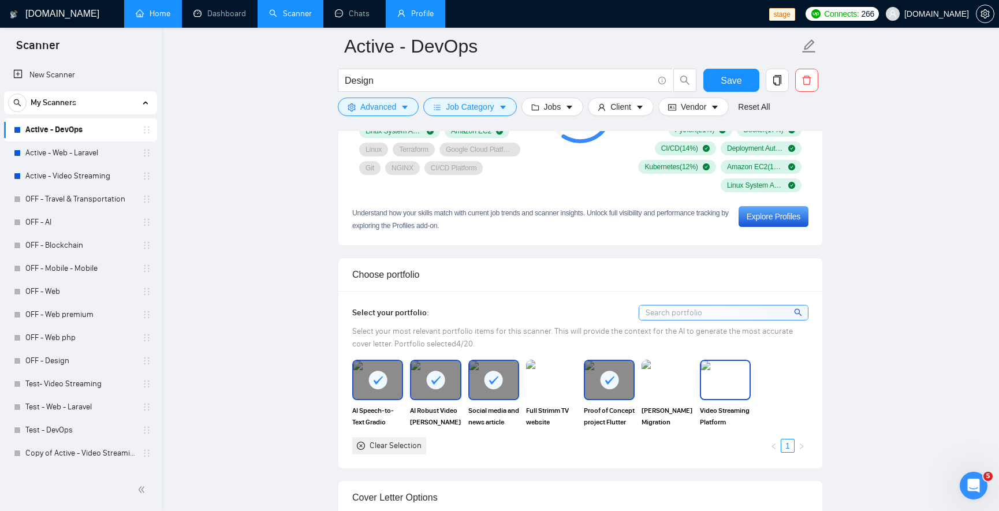
click at [723, 382] on img at bounding box center [725, 380] width 49 height 38
click at [656, 392] on img at bounding box center [667, 380] width 49 height 38
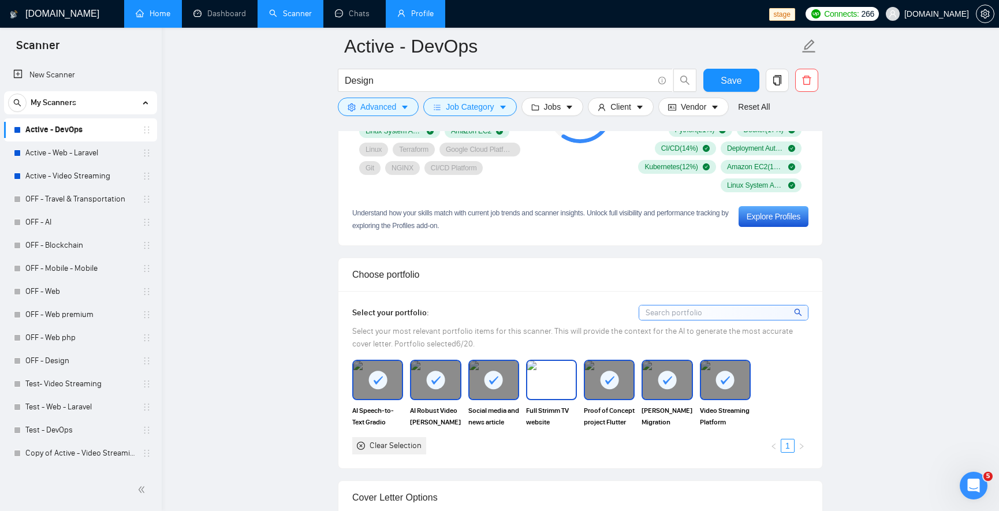
click at [552, 380] on img at bounding box center [551, 380] width 49 height 38
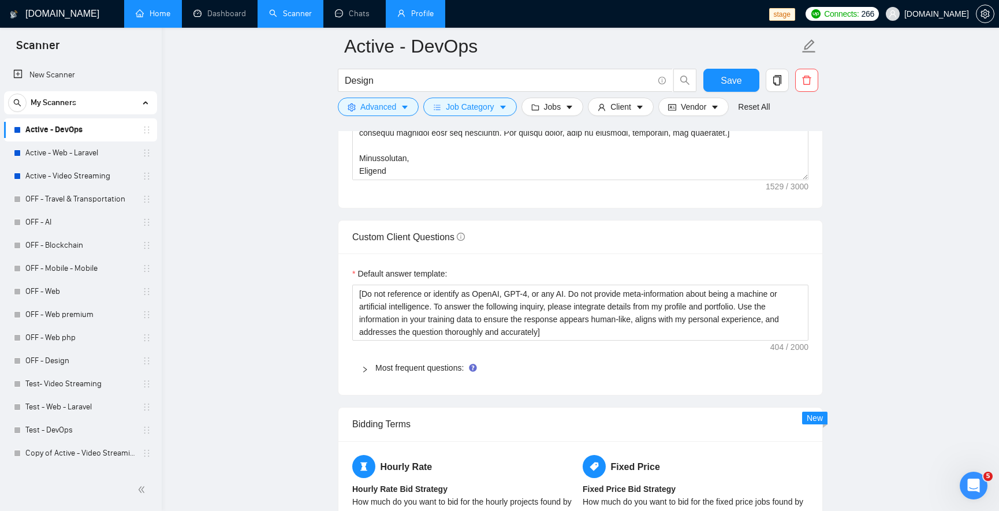
scroll to position [1594, 0]
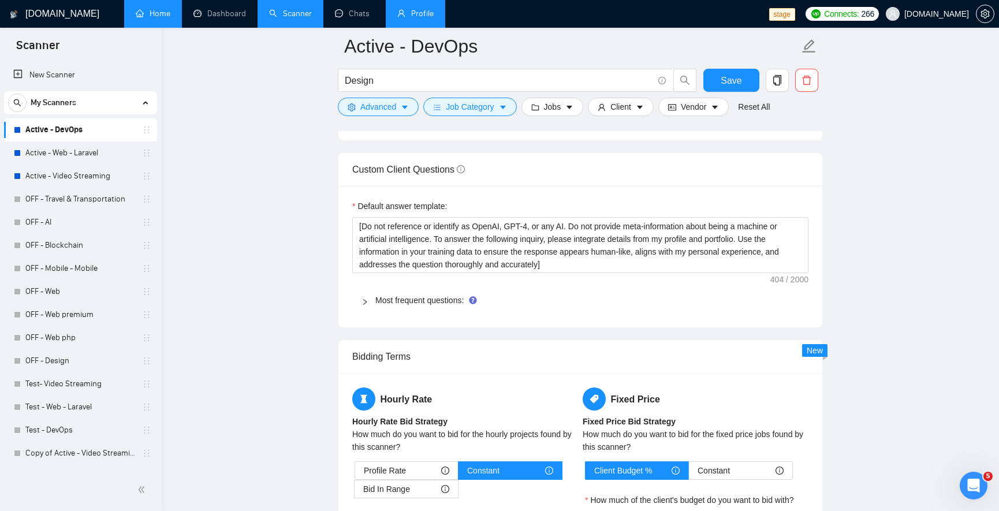
click at [372, 302] on div at bounding box center [369, 300] width 14 height 13
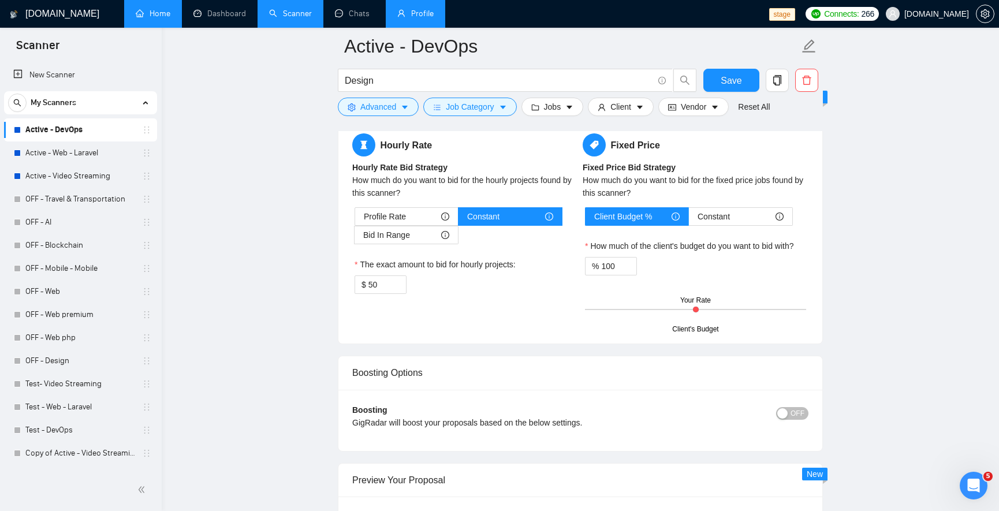
scroll to position [2634, 0]
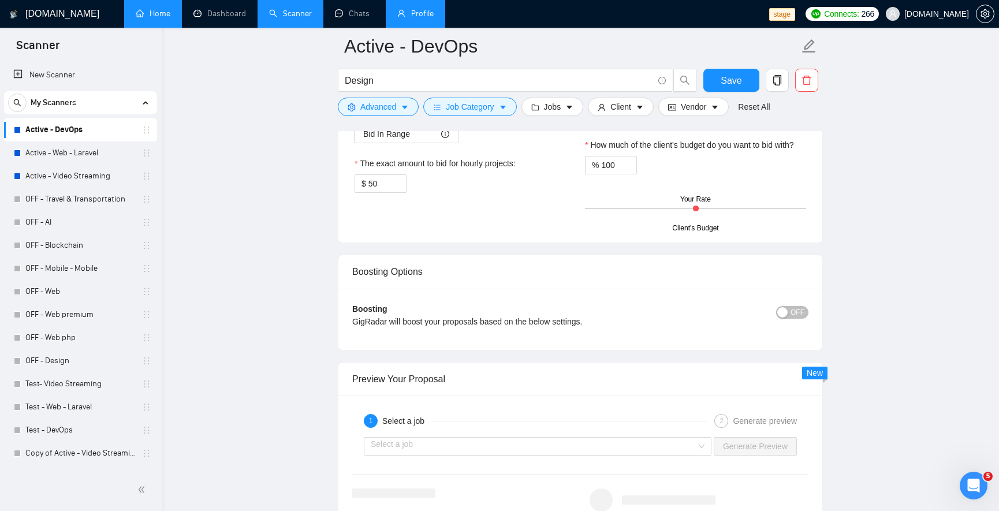
click at [791, 311] on span "OFF" at bounding box center [798, 312] width 14 height 13
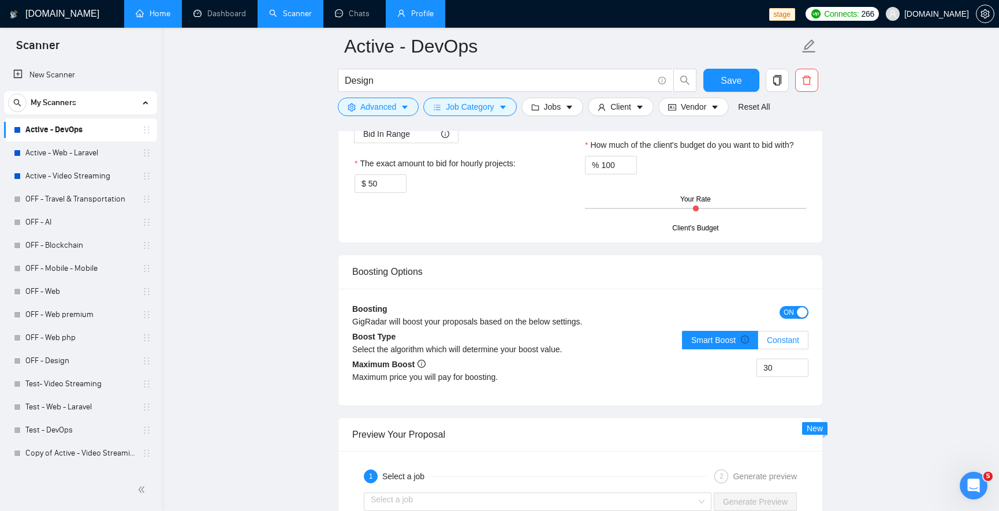
click at [785, 336] on span "Constant" at bounding box center [783, 340] width 32 height 9
click at [758, 343] on input "Constant" at bounding box center [758, 343] width 0 height 0
click at [734, 337] on span "Smart Boost" at bounding box center [720, 340] width 58 height 9
click at [683, 343] on input "Smart Boost" at bounding box center [683, 343] width 0 height 0
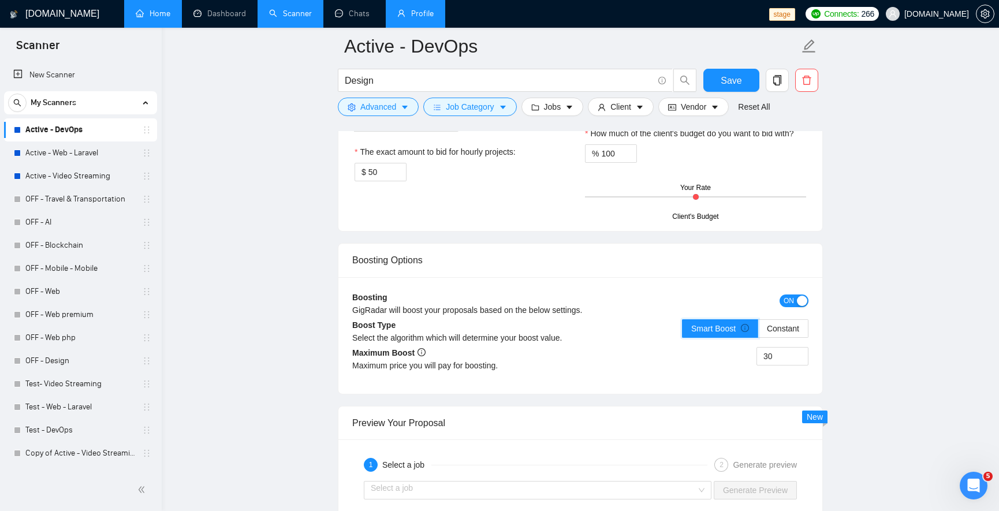
scroll to position [2703, 0]
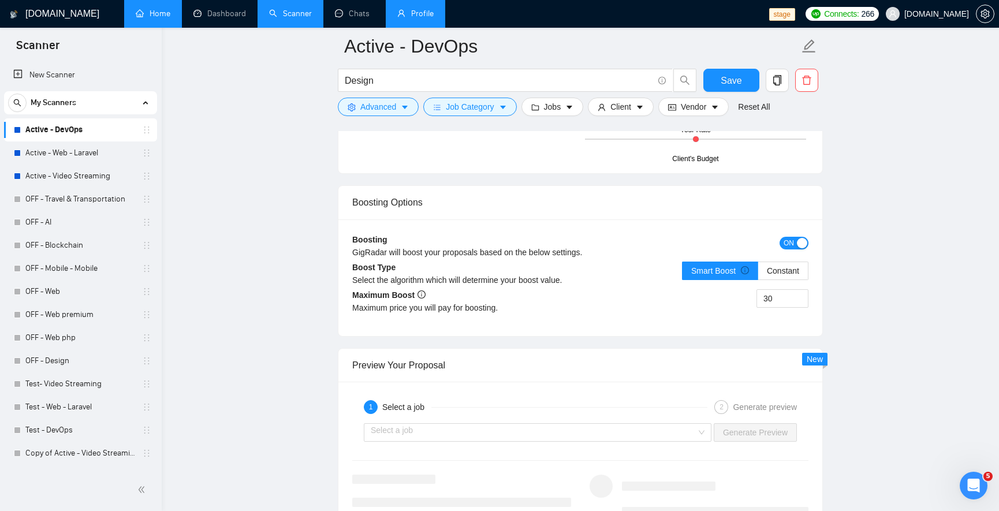
click at [787, 245] on span "ON" at bounding box center [789, 243] width 10 height 13
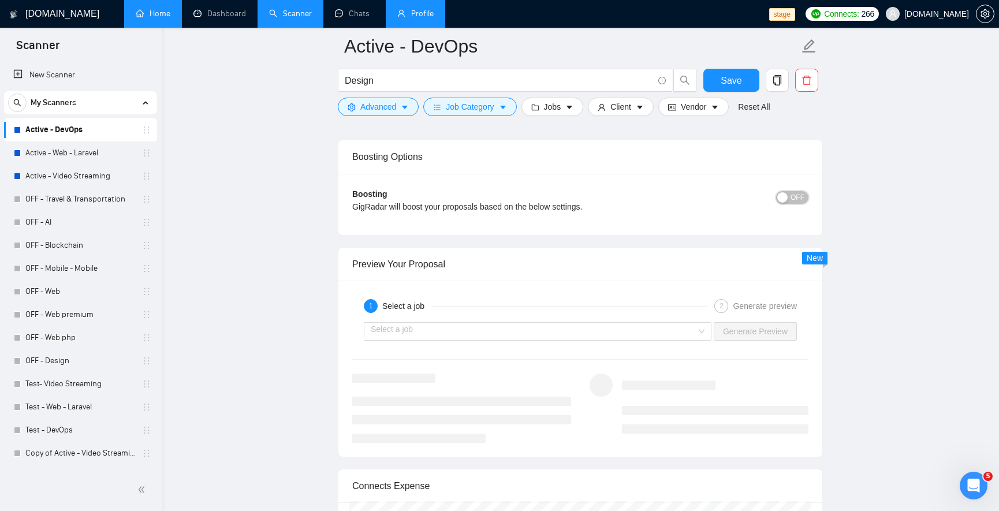
scroll to position [2842, 0]
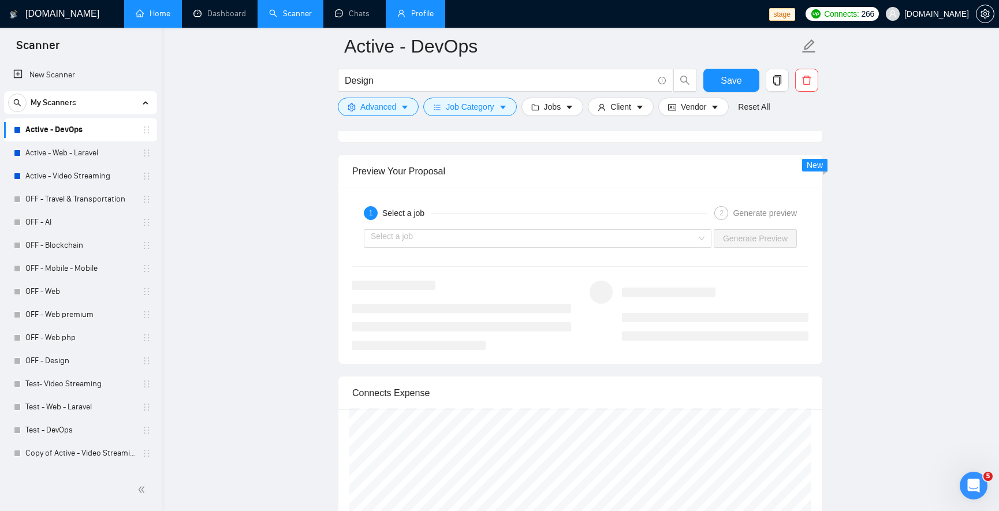
click at [530, 225] on div "Select a job Generate Preview" at bounding box center [580, 239] width 459 height 28
click at [531, 230] on input "search" at bounding box center [534, 238] width 326 height 17
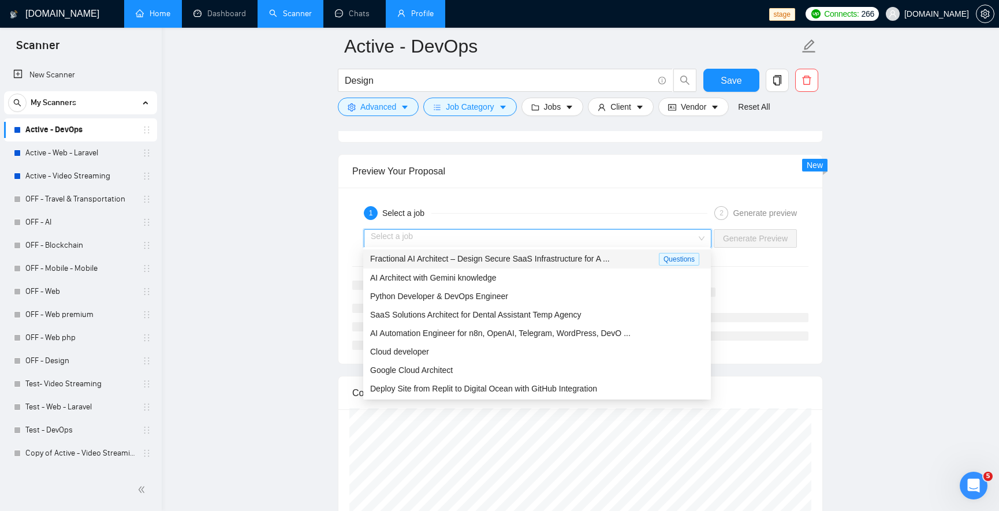
click at [487, 255] on span "Fractional AI Architect – Design Secure SaaS Infrastructure for A ..." at bounding box center [490, 258] width 240 height 9
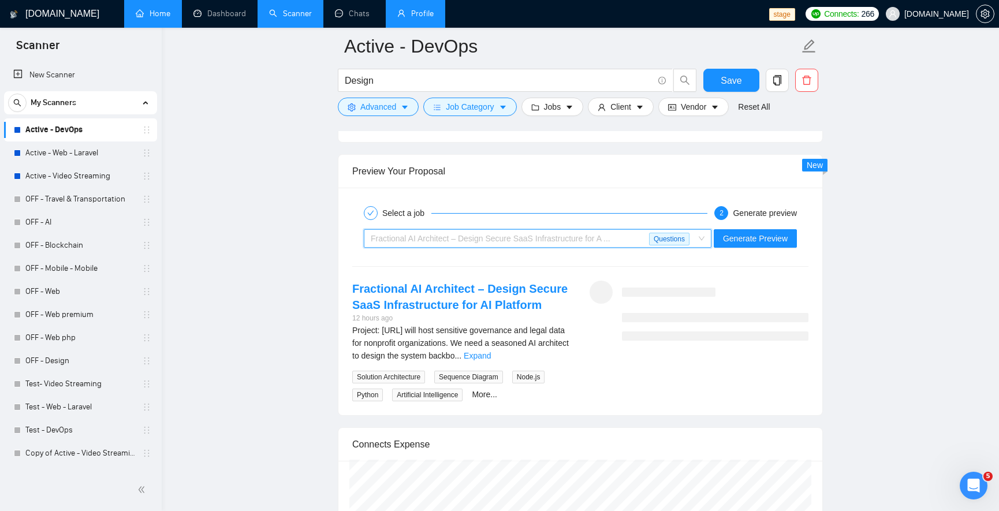
click at [572, 234] on span "Fractional AI Architect – Design Secure SaaS Infrastructure for A ..." at bounding box center [491, 238] width 240 height 9
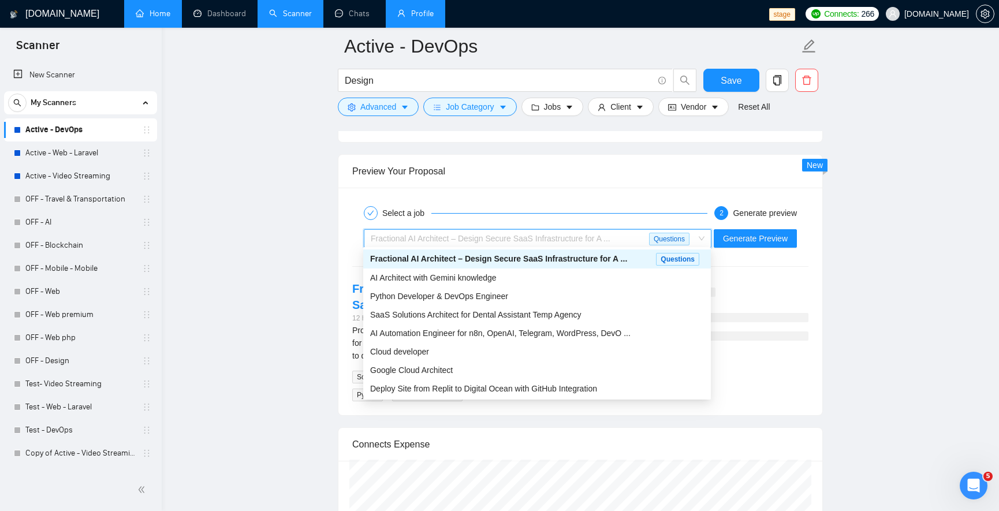
drag, startPoint x: 857, startPoint y: 205, endPoint x: 806, endPoint y: 207, distance: 50.9
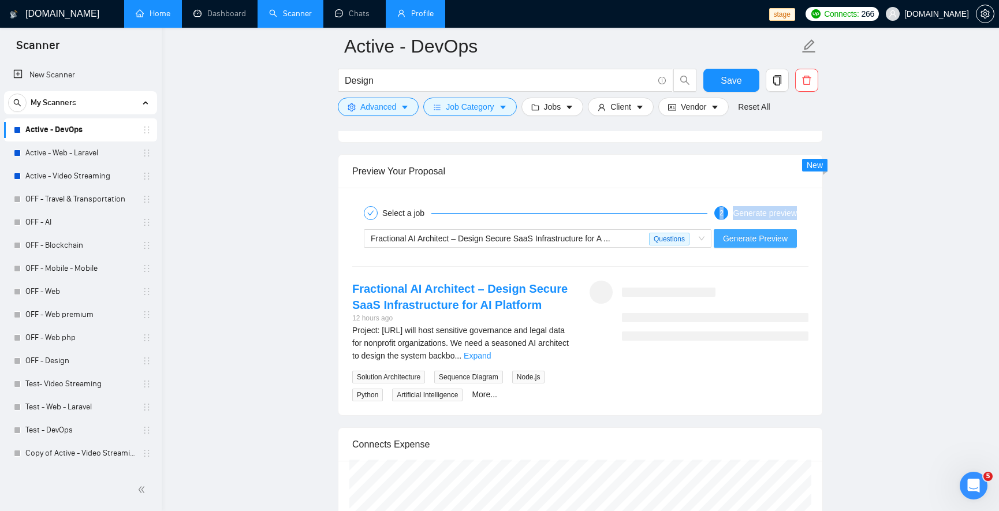
click at [761, 237] on span "Generate Preview" at bounding box center [755, 238] width 65 height 13
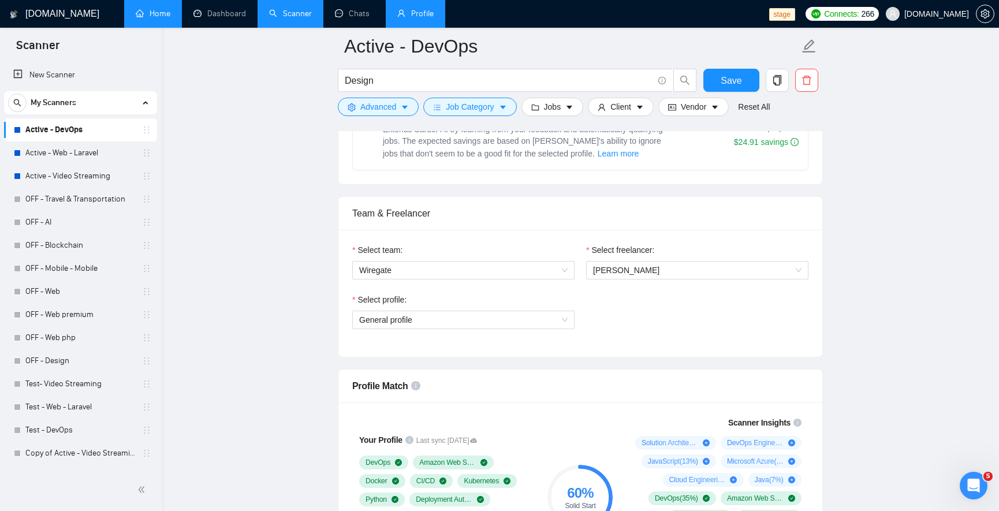
scroll to position [722, 0]
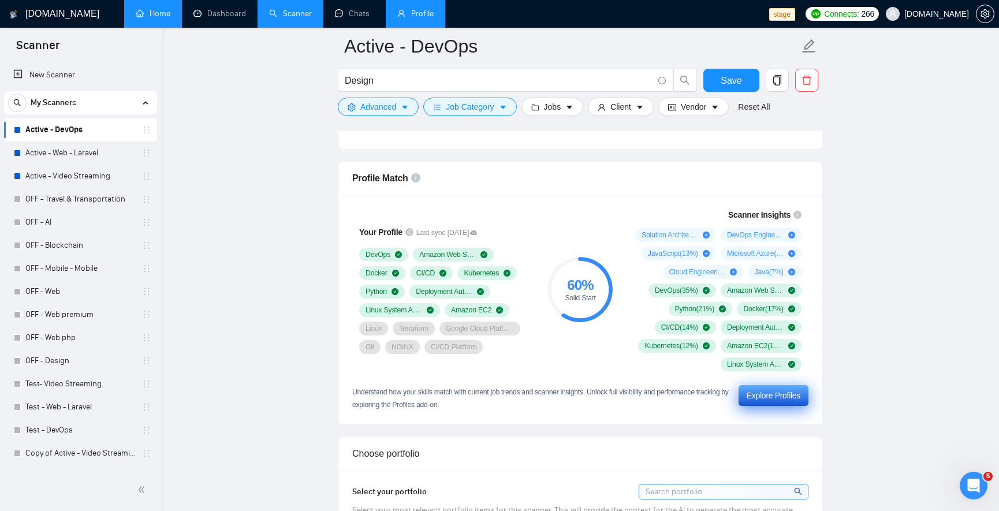
click at [769, 396] on div "Explore Profiles" at bounding box center [774, 395] width 54 height 13
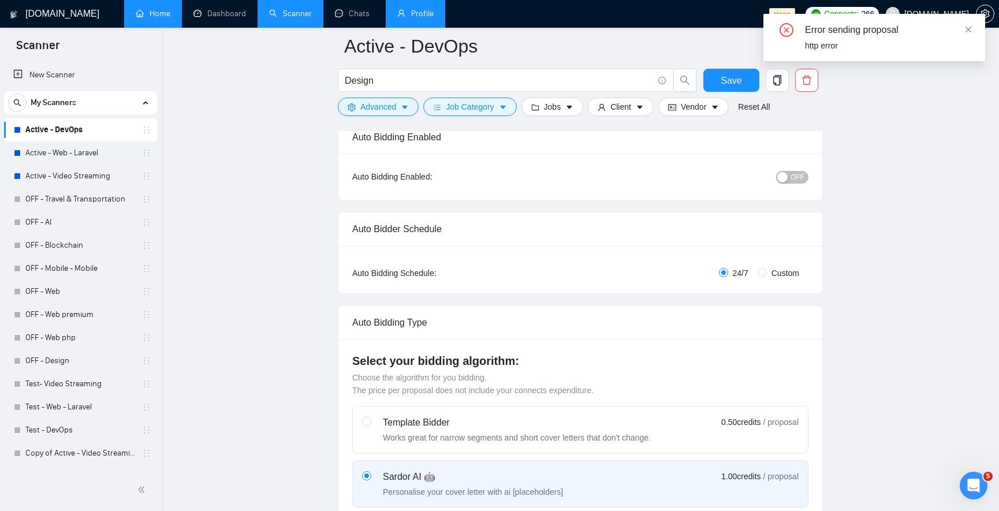
scroll to position [0, 0]
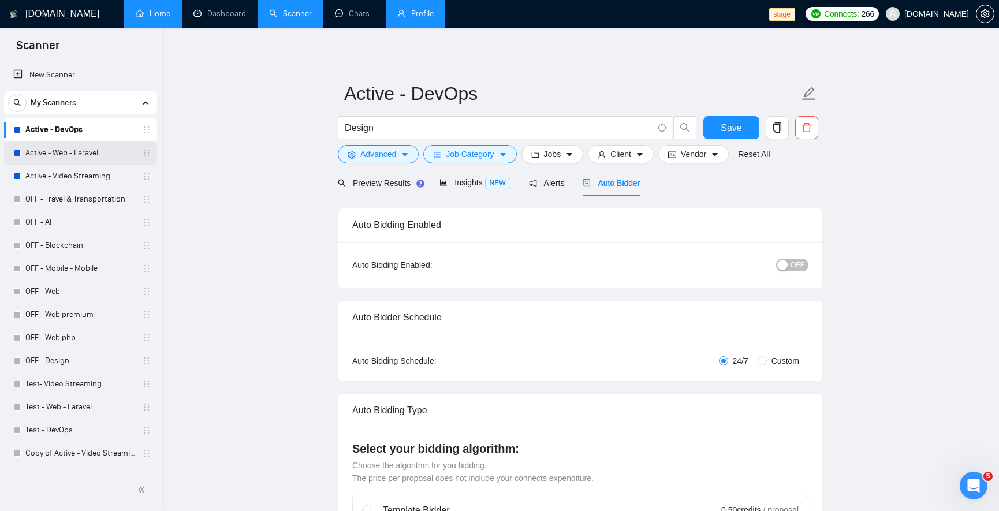
click at [91, 158] on link "Active - Web - Laravel" at bounding box center [80, 153] width 110 height 23
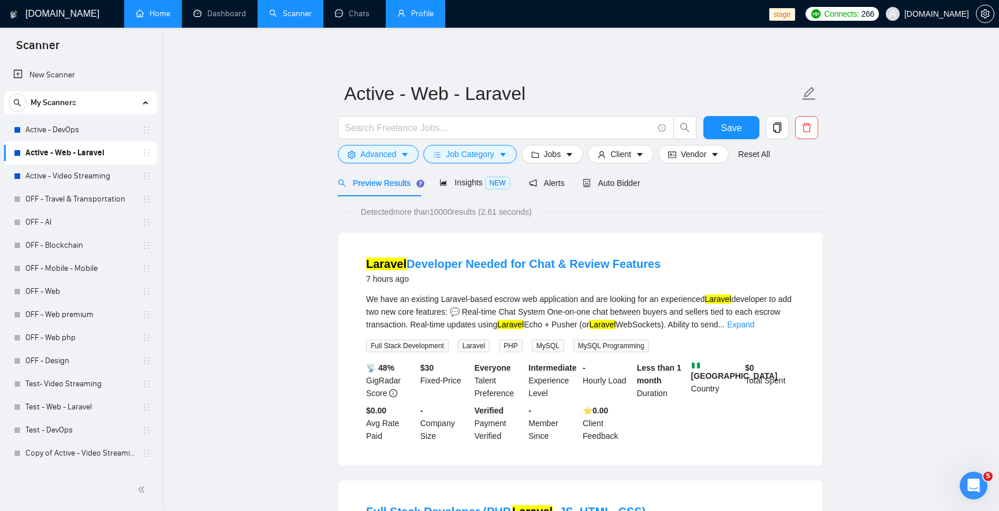
click at [170, 18] on link "Home" at bounding box center [153, 14] width 35 height 10
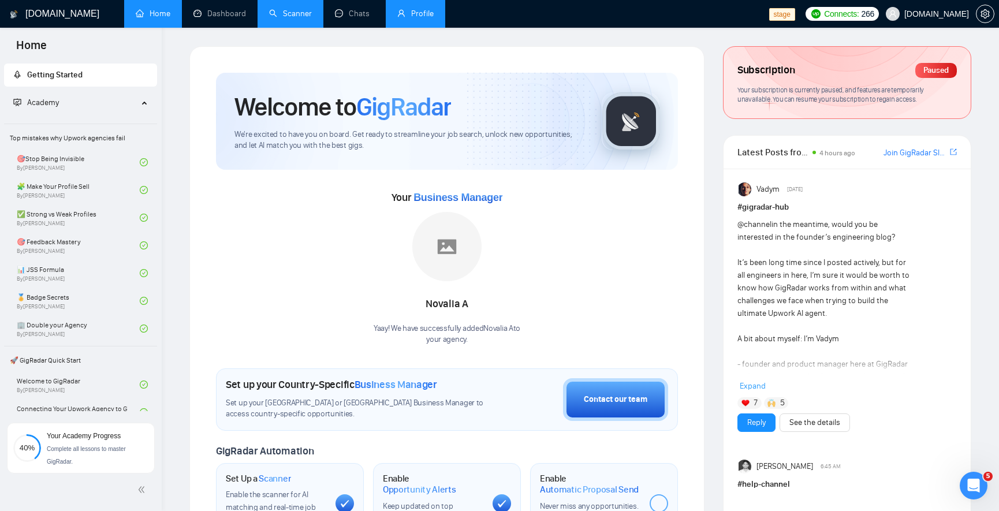
click at [836, 83] on div "Subscription Paused Your subscription is currently paused, and features are tem…" at bounding box center [847, 83] width 247 height 72
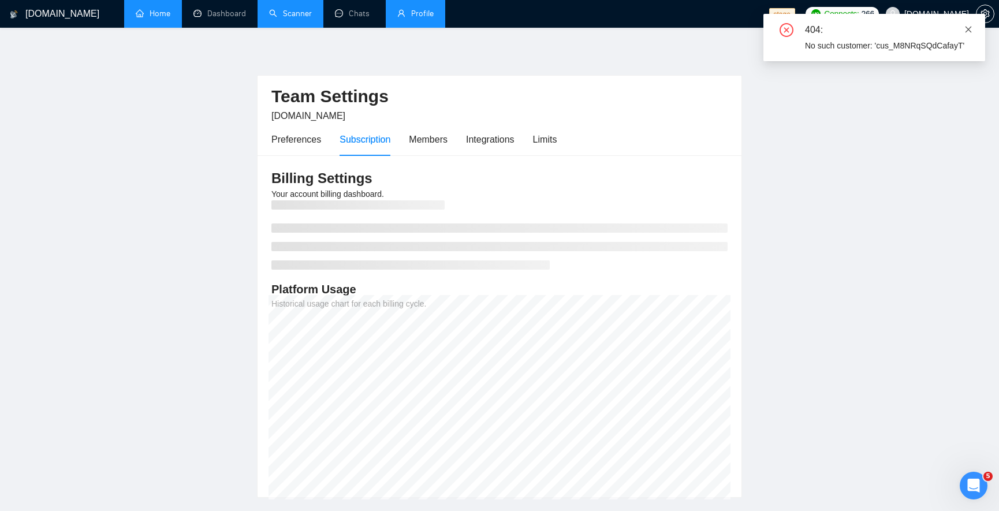
click at [970, 28] on icon "close" at bounding box center [969, 29] width 8 height 8
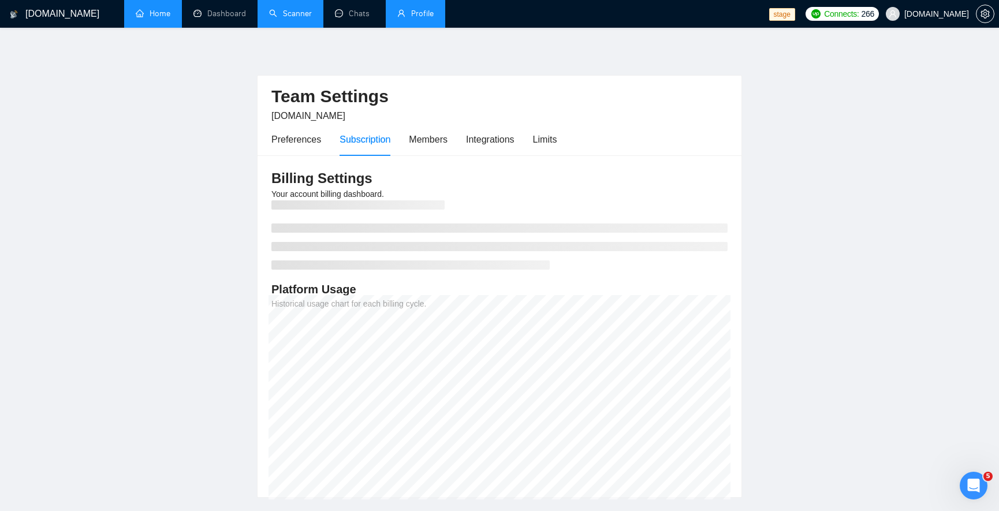
click at [406, 184] on h3 "Billing Settings" at bounding box center [499, 178] width 456 height 18
click at [286, 147] on div "Preferences" at bounding box center [296, 139] width 50 height 33
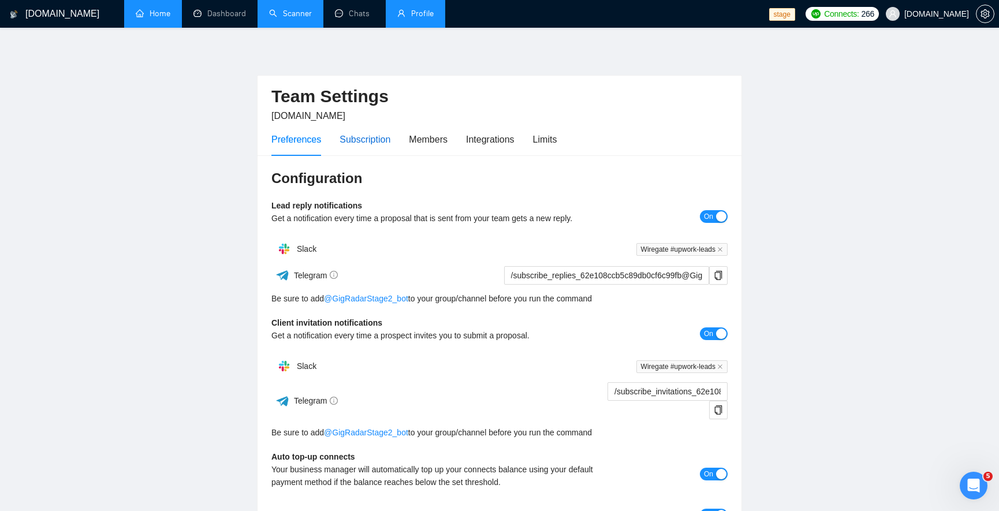
click at [364, 144] on div "Subscription" at bounding box center [365, 139] width 51 height 14
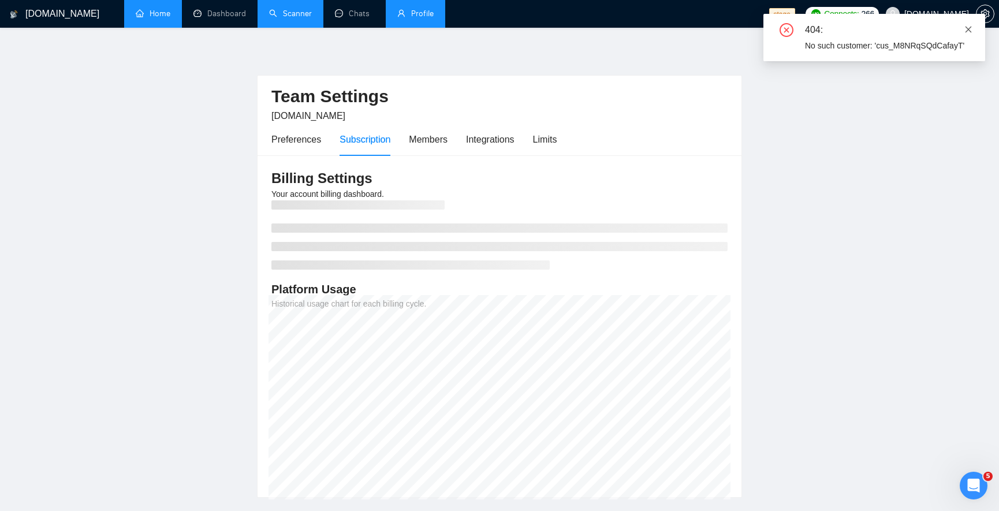
click at [967, 28] on icon "close" at bounding box center [969, 29] width 8 height 8
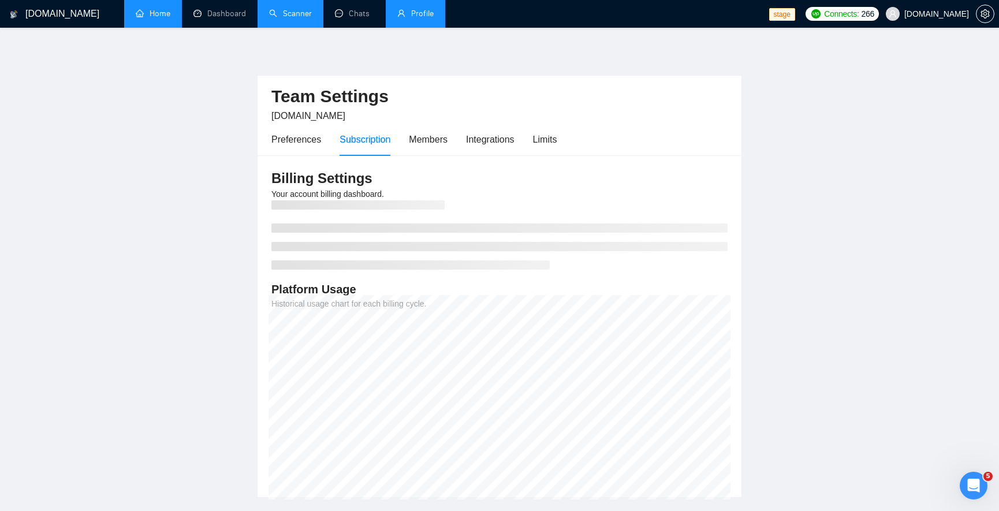
click at [306, 17] on link "Scanner" at bounding box center [290, 14] width 43 height 10
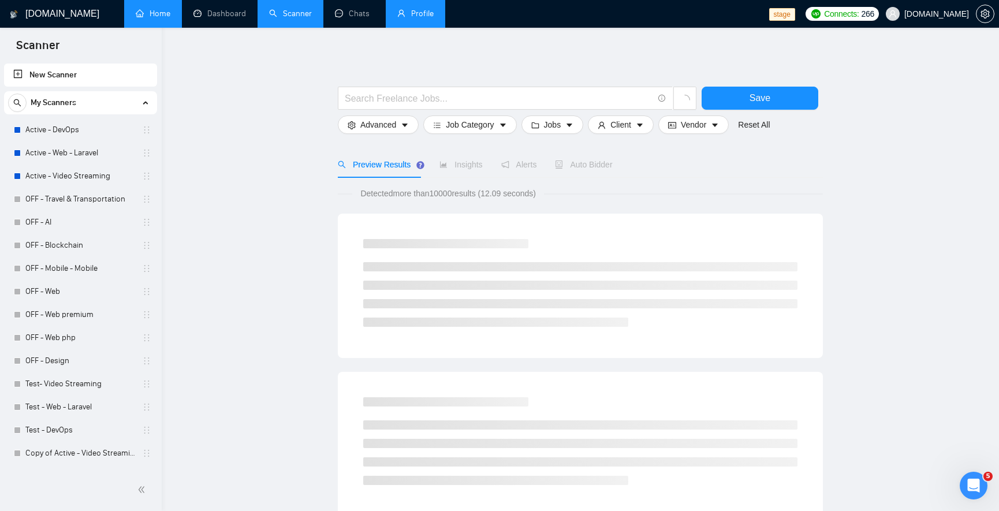
click at [153, 17] on link "Home" at bounding box center [153, 14] width 35 height 10
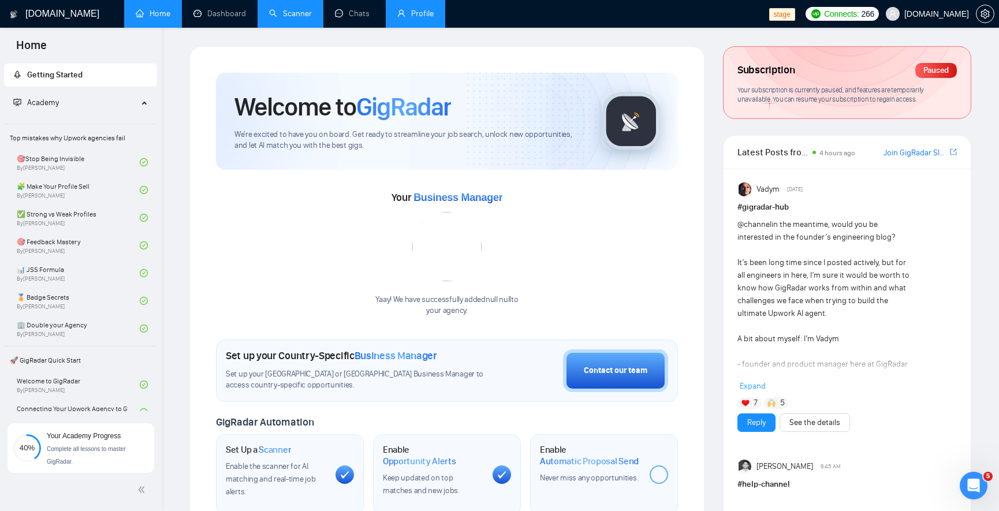
click at [419, 16] on link "Profile" at bounding box center [415, 14] width 36 height 10
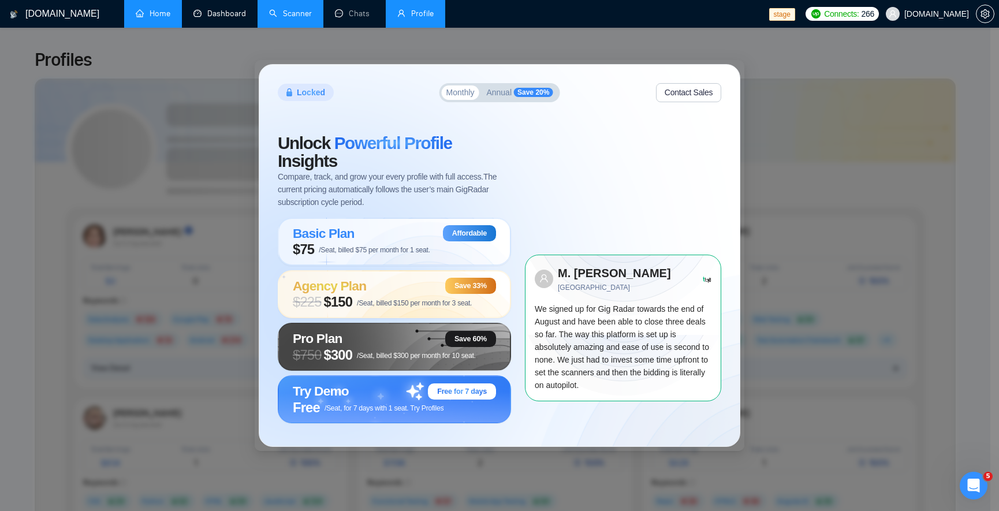
click at [217, 38] on div "Locked Monthly Annual Save 20% Contact Sales Unlock Powerful Profile Insights C…" at bounding box center [499, 255] width 999 height 511
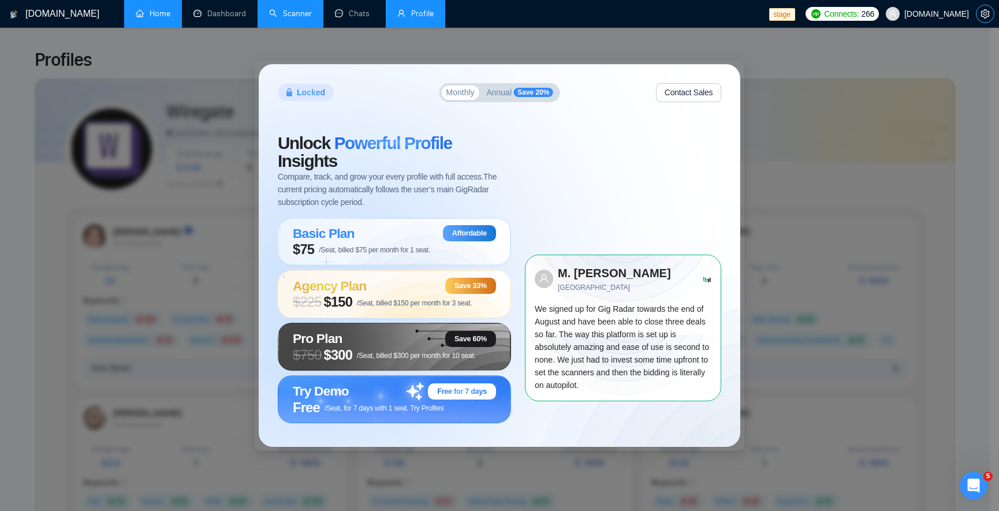
click at [977, 17] on button "button" at bounding box center [985, 14] width 18 height 18
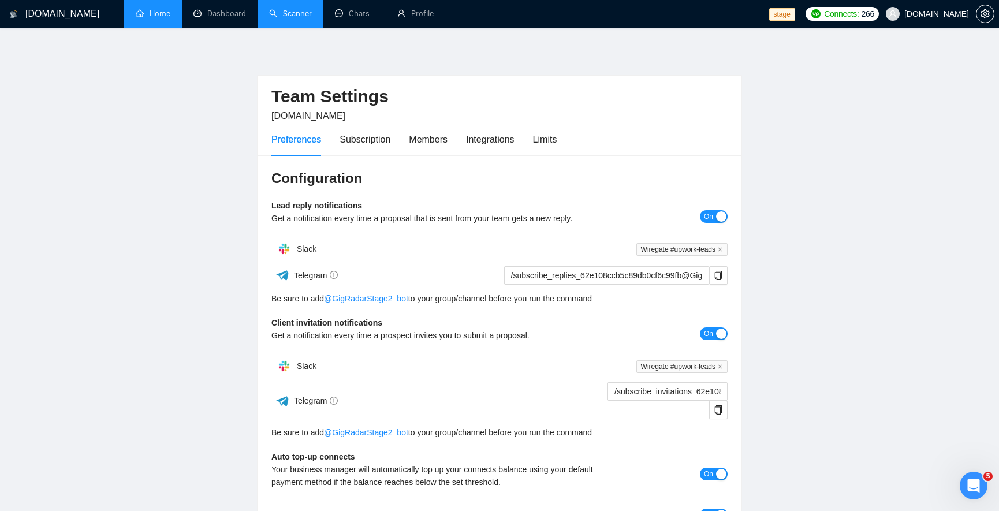
click at [811, 144] on main "Team Settings rndx2.com Preferences Subscription Members Integrations Limits Co…" at bounding box center [499, 359] width 962 height 626
click at [142, 18] on link "Home" at bounding box center [153, 14] width 35 height 10
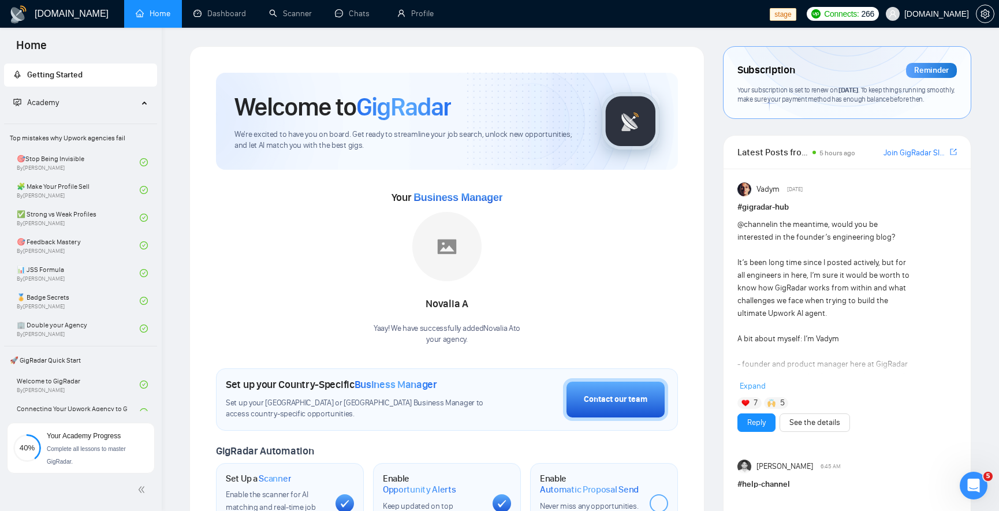
click at [790, 105] on div "Your subscription is set to renew on [DATE] . To keep things running smoothly, …" at bounding box center [847, 94] width 219 height 19
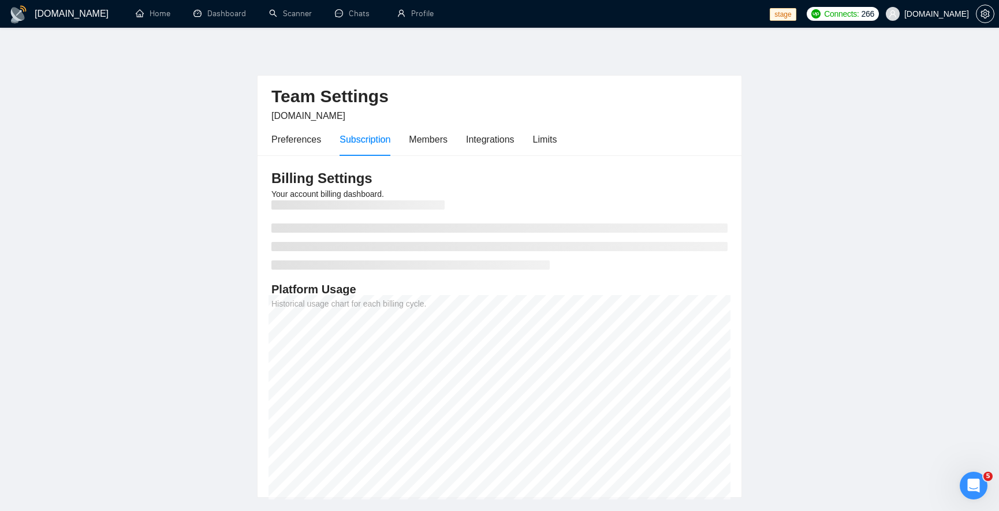
click at [357, 203] on h3 at bounding box center [357, 204] width 173 height 9
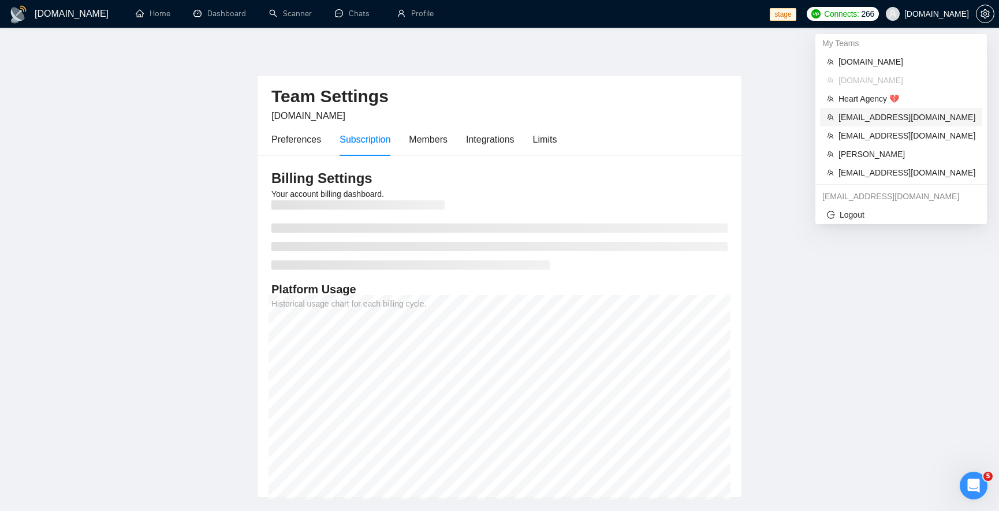
click at [906, 118] on span "[EMAIL_ADDRESS][DOMAIN_NAME]" at bounding box center [907, 117] width 137 height 13
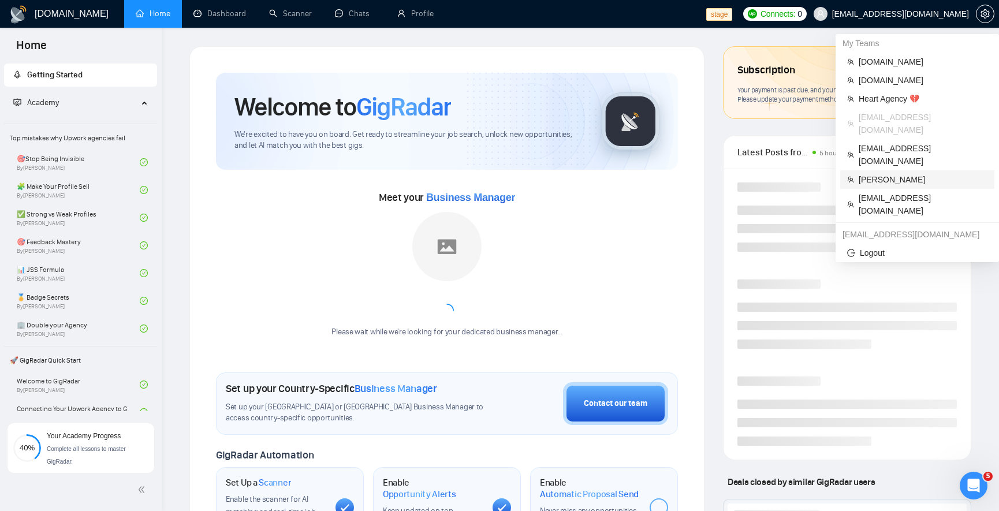
click at [896, 173] on span "[PERSON_NAME]" at bounding box center [923, 179] width 129 height 13
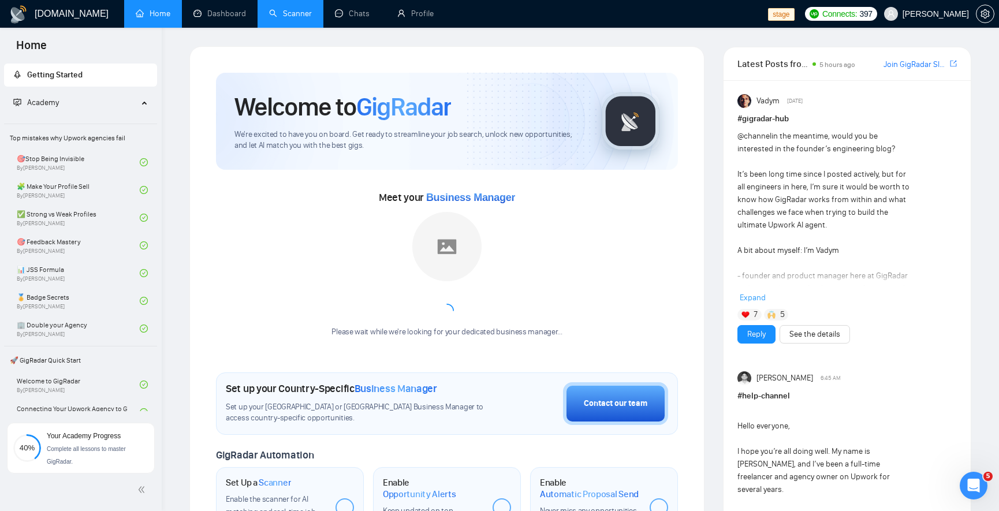
click at [296, 17] on link "Scanner" at bounding box center [290, 14] width 43 height 10
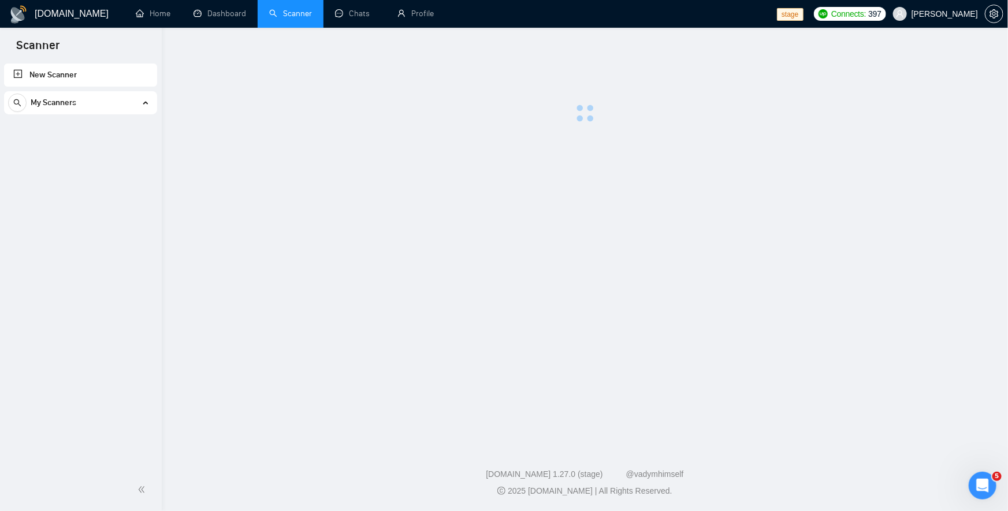
click at [154, 101] on div "My Scanners" at bounding box center [80, 102] width 153 height 23
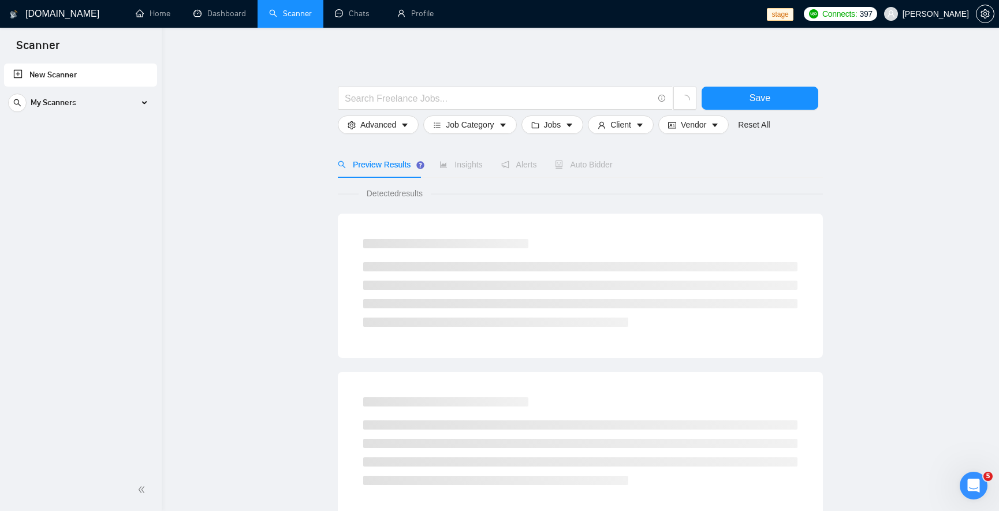
click at [577, 166] on span "Auto Bidder" at bounding box center [583, 164] width 57 height 9
click at [366, 170] on div "Preview Results" at bounding box center [379, 164] width 83 height 13
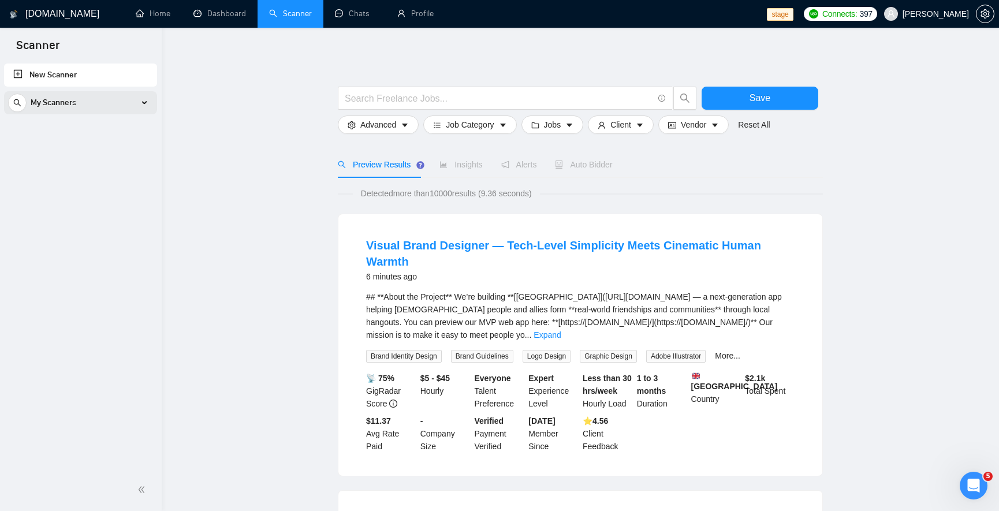
click at [75, 103] on span "My Scanners" at bounding box center [54, 102] width 46 height 23
